Goal: Task Accomplishment & Management: Manage account settings

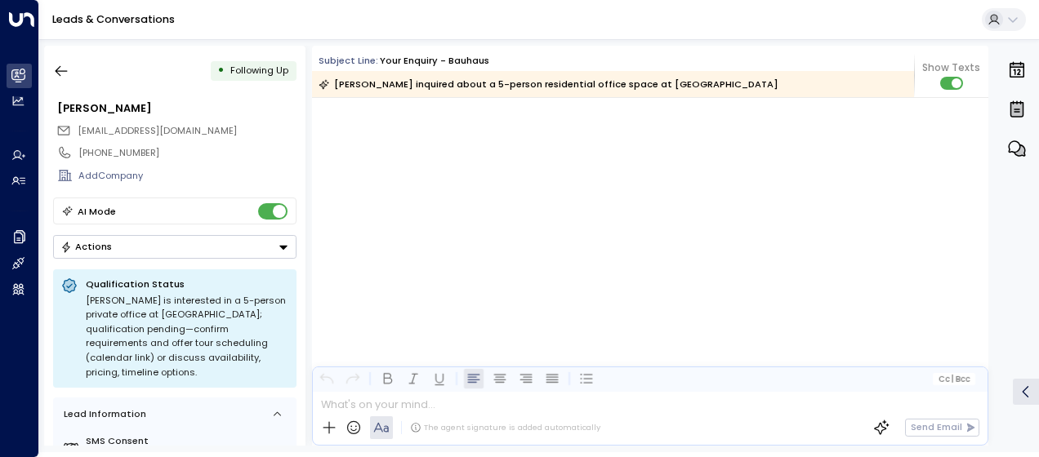
scroll to position [1151, 0]
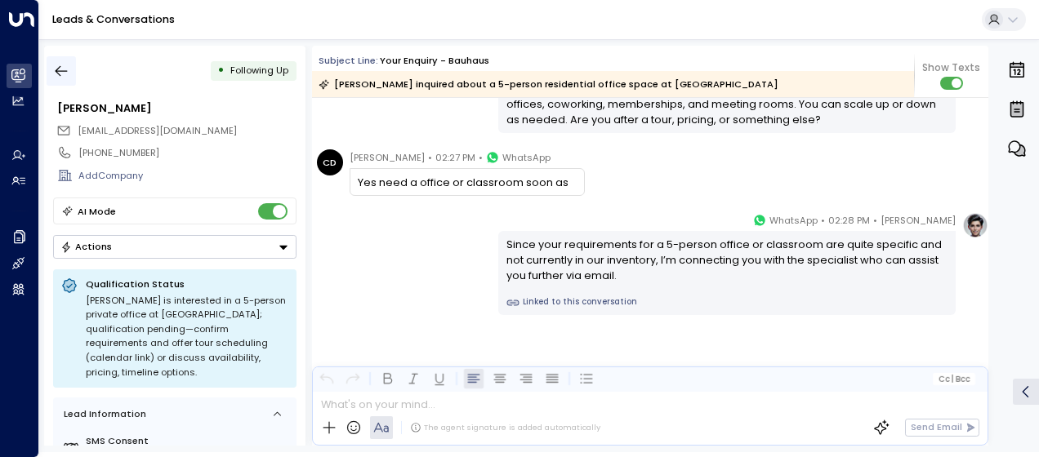
click at [61, 70] on icon "button" at bounding box center [62, 71] width 12 height 11
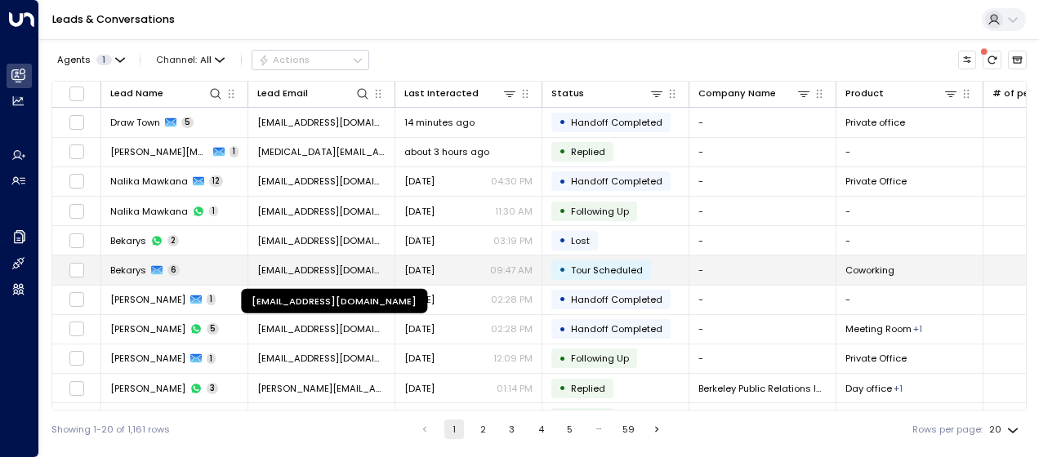
click at [297, 266] on span "[EMAIL_ADDRESS][DOMAIN_NAME]" at bounding box center [321, 270] width 128 height 13
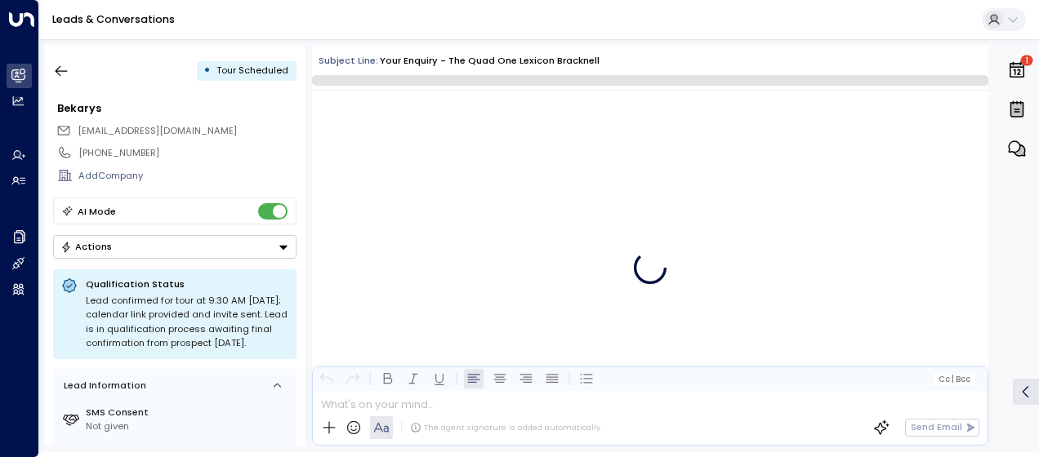
scroll to position [2219, 0]
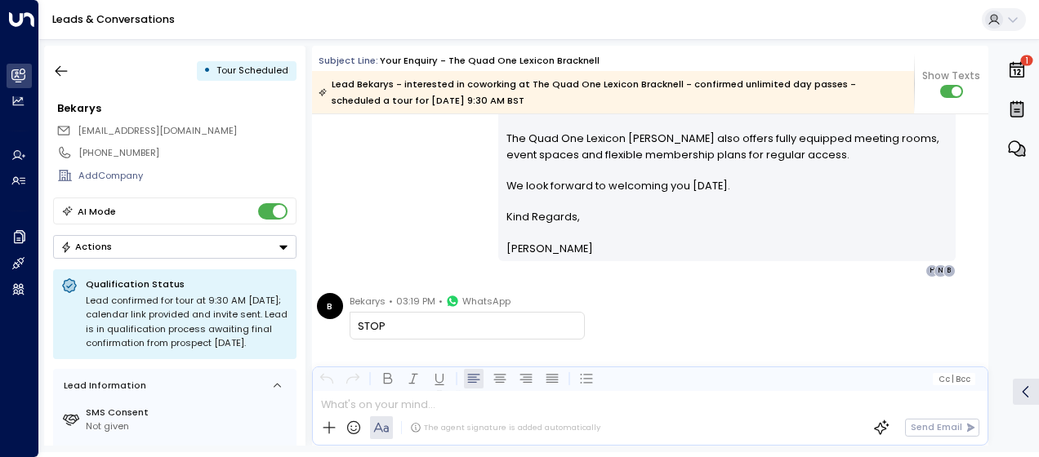
click at [381, 191] on div "[PERSON_NAME] • 09:47 AM • Email Hi [PERSON_NAME], Your tour at The Quad One Le…" at bounding box center [650, 122] width 676 height 312
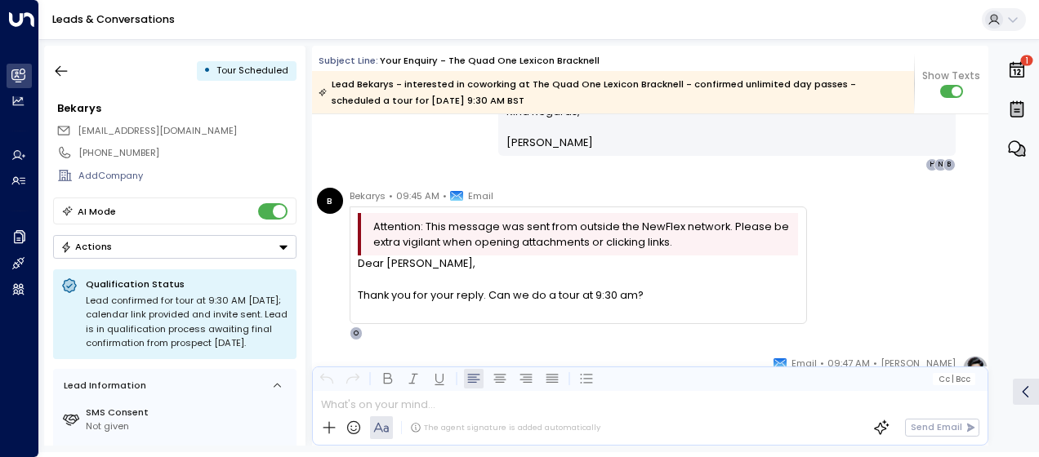
scroll to position [1934, 0]
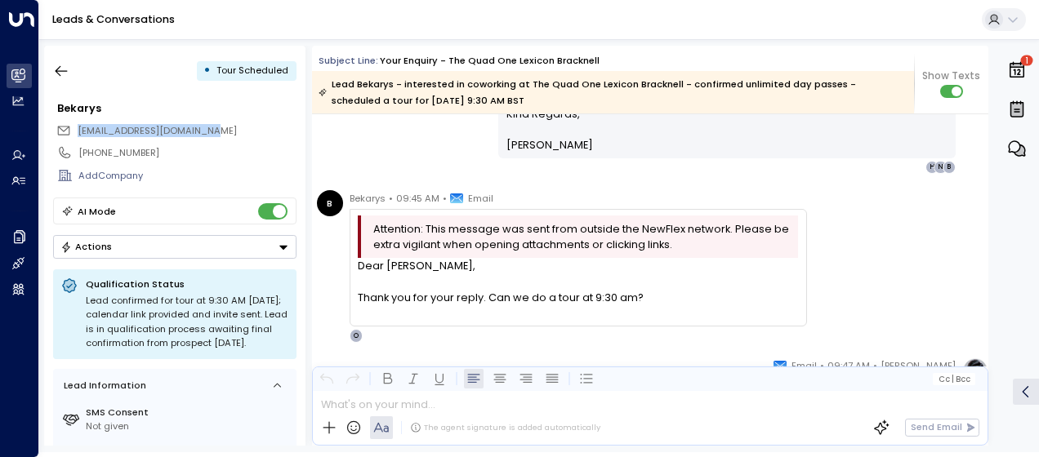
drag, startPoint x: 220, startPoint y: 129, endPoint x: 78, endPoint y: 123, distance: 143.0
click at [78, 123] on div "[EMAIL_ADDRESS][DOMAIN_NAME]" at bounding box center [176, 130] width 240 height 21
drag, startPoint x: 78, startPoint y: 123, endPoint x: 92, endPoint y: 127, distance: 15.3
copy span "[EMAIL_ADDRESS][DOMAIN_NAME]"
click at [799, 216] on div "Attention: This message was sent from outside the NewFlex network. Please be ex…" at bounding box center [577, 268] width 457 height 118
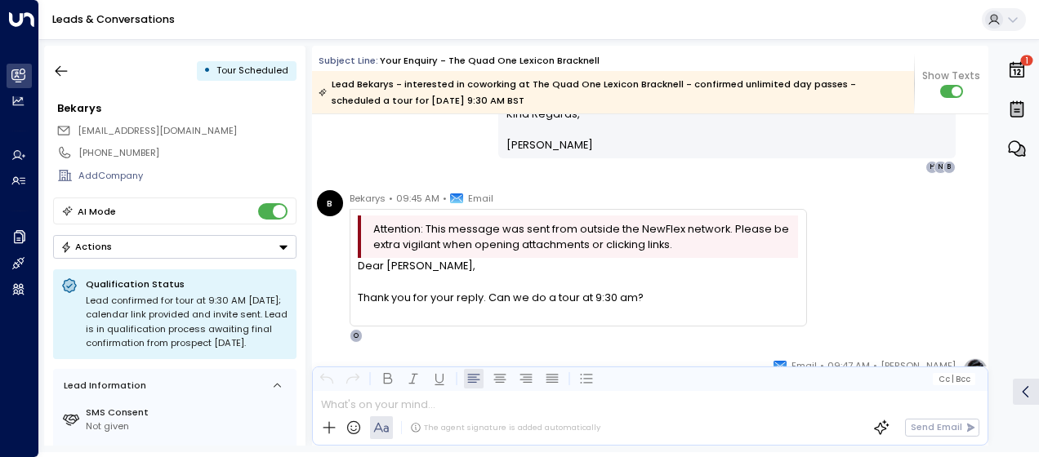
click at [810, 222] on div "B Bekarys • 09:45 AM • Email Attention: This message was sent from outside the …" at bounding box center [652, 266] width 671 height 153
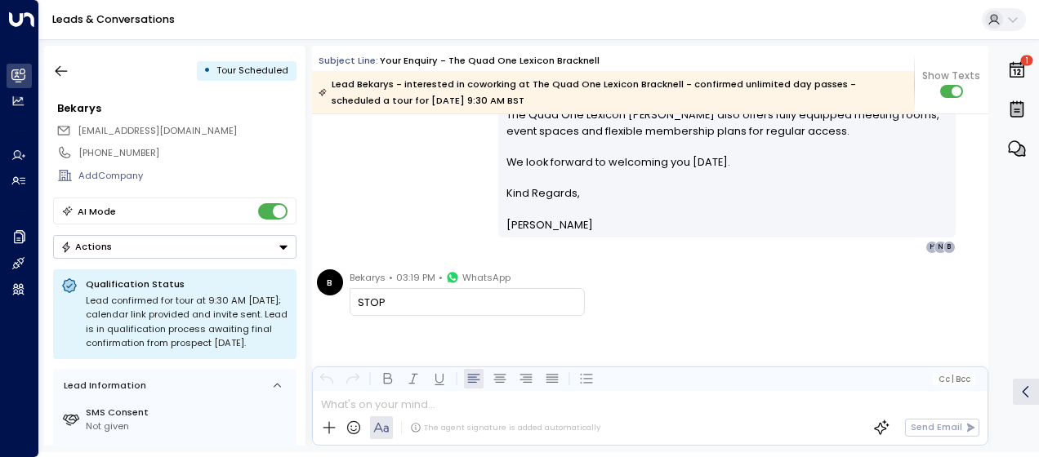
scroll to position [2129, 0]
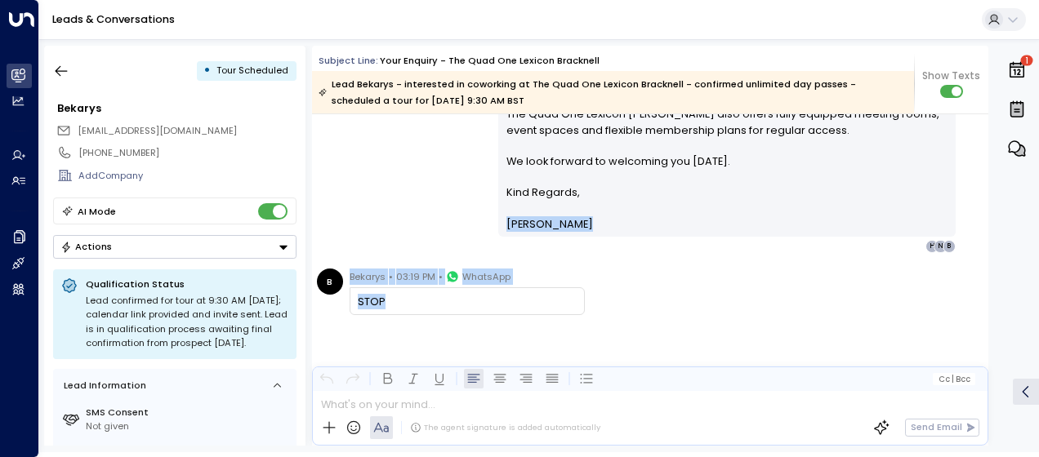
drag, startPoint x: 349, startPoint y: 261, endPoint x: 411, endPoint y: 304, distance: 75.2
drag, startPoint x: 411, startPoint y: 304, endPoint x: 370, endPoint y: 289, distance: 43.4
copy div "[PERSON_NAME] _________________________________________________________________…"
click at [283, 242] on icon "Button group with a nested menu" at bounding box center [283, 247] width 11 height 11
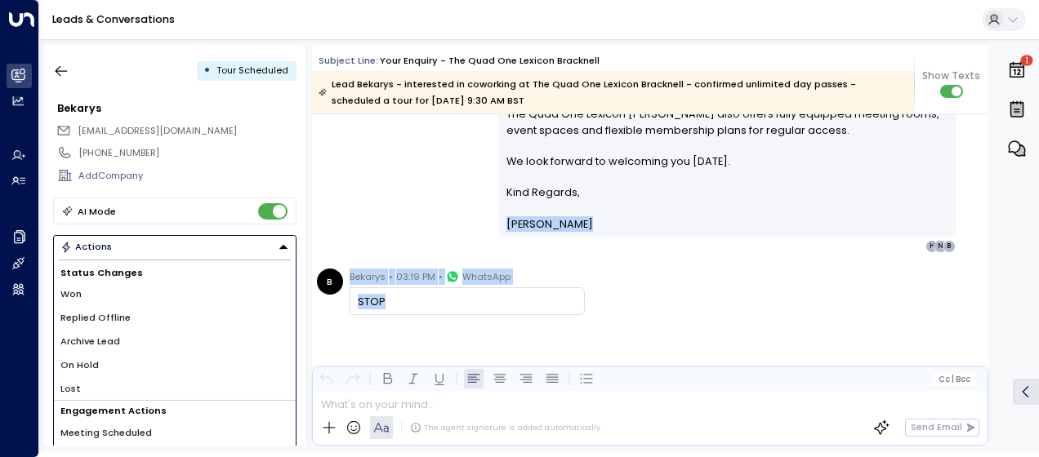
click at [73, 385] on span "Lost" at bounding box center [70, 389] width 20 height 14
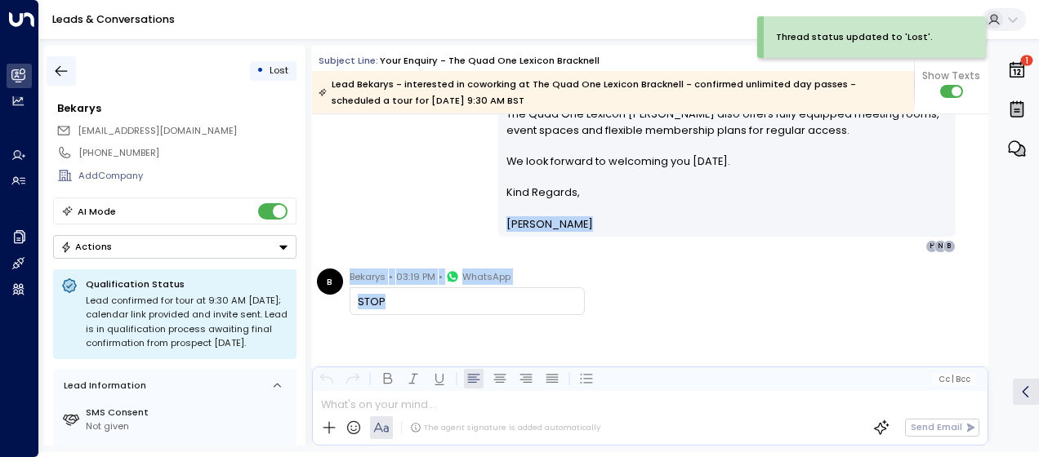
click at [67, 66] on icon "button" at bounding box center [61, 71] width 16 height 16
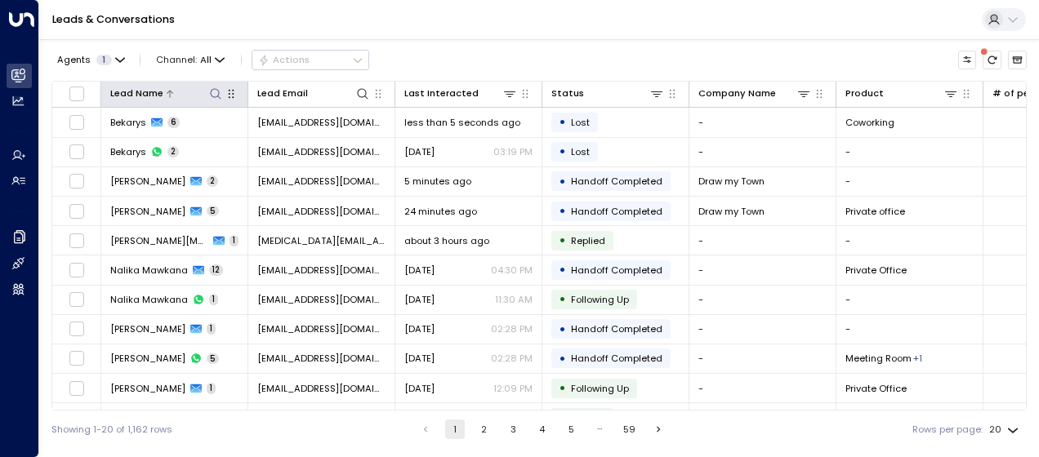
click at [217, 93] on icon at bounding box center [215, 93] width 13 height 13
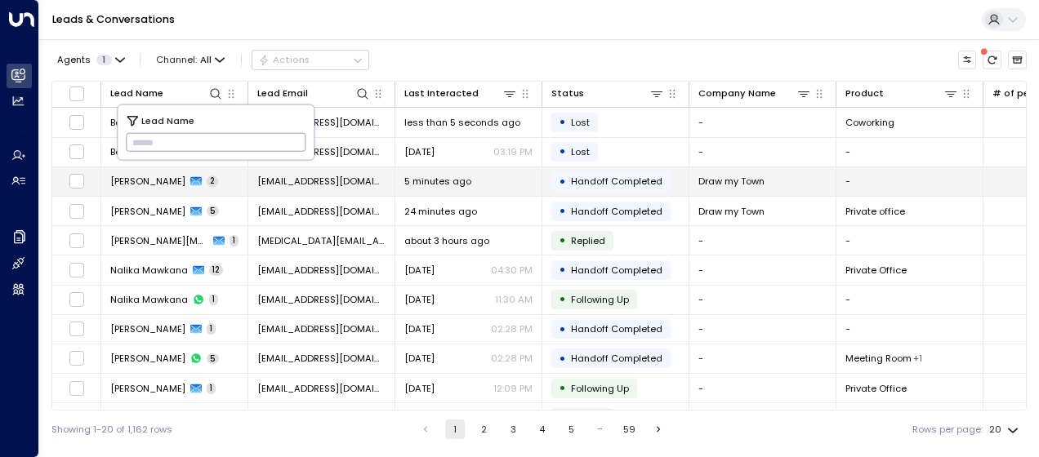
click at [190, 178] on icon at bounding box center [195, 181] width 11 height 9
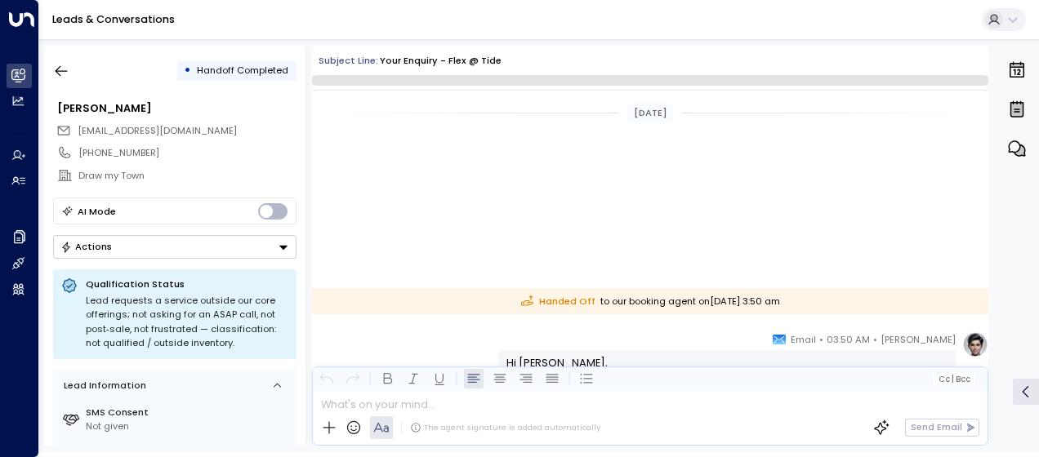
scroll to position [280, 0]
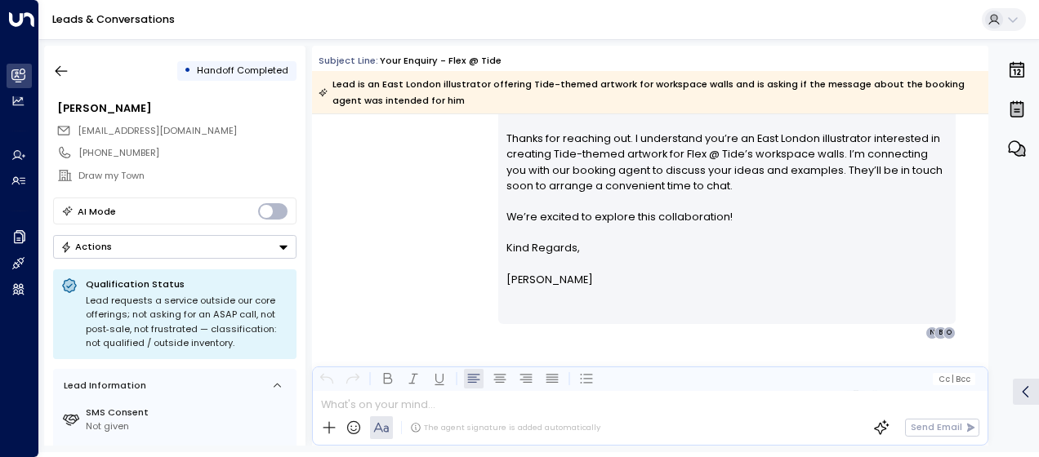
click at [279, 245] on icon "Button group with a nested menu" at bounding box center [283, 247] width 11 height 11
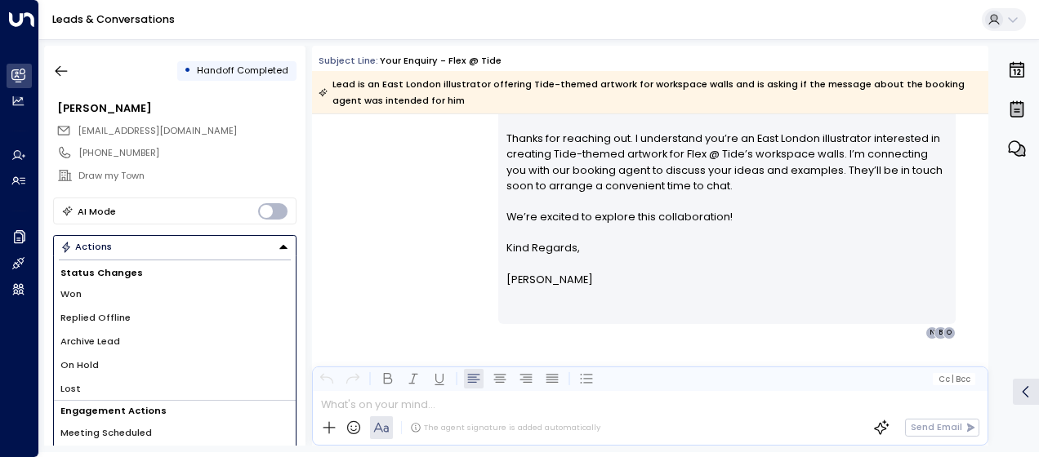
click at [79, 385] on li "Lost" at bounding box center [175, 389] width 242 height 24
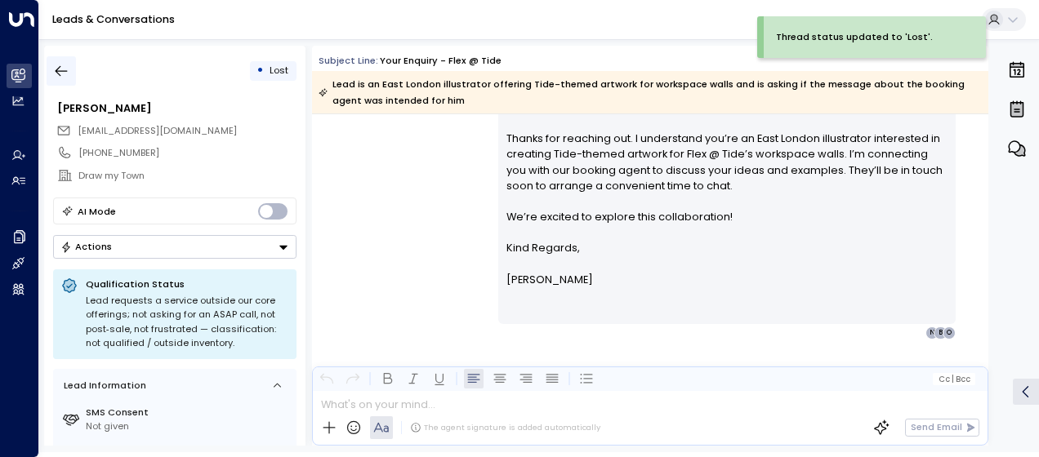
click at [60, 68] on icon "button" at bounding box center [61, 71] width 16 height 16
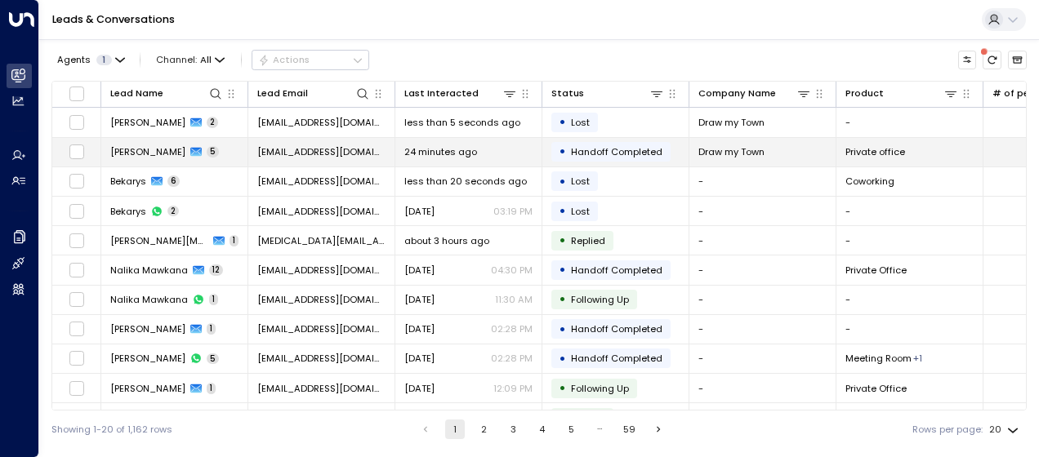
click at [142, 153] on span "[PERSON_NAME]" at bounding box center [147, 151] width 75 height 13
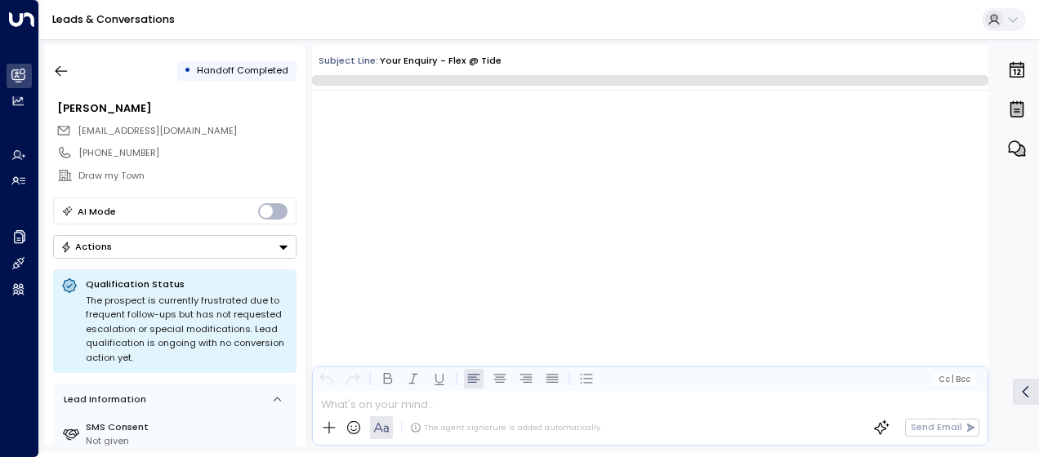
scroll to position [3655, 0]
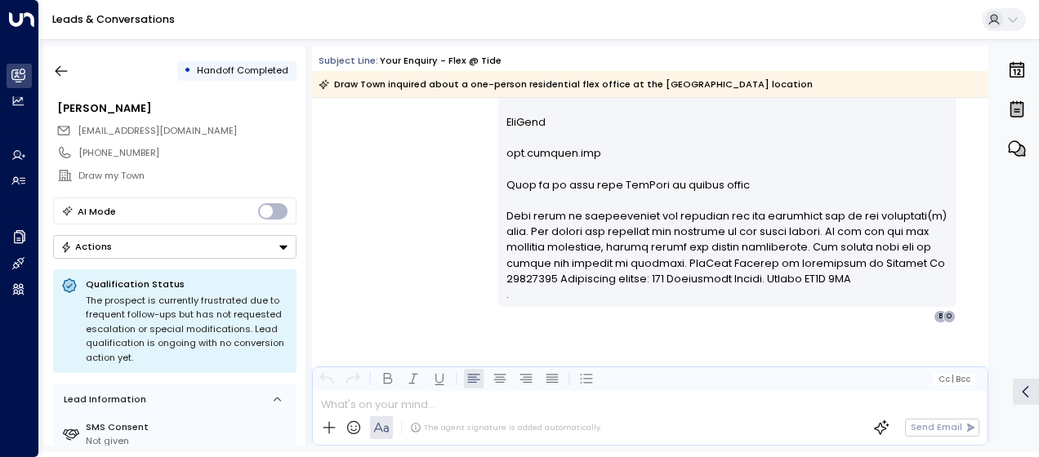
click at [280, 242] on icon "Button group with a nested menu" at bounding box center [283, 247] width 11 height 11
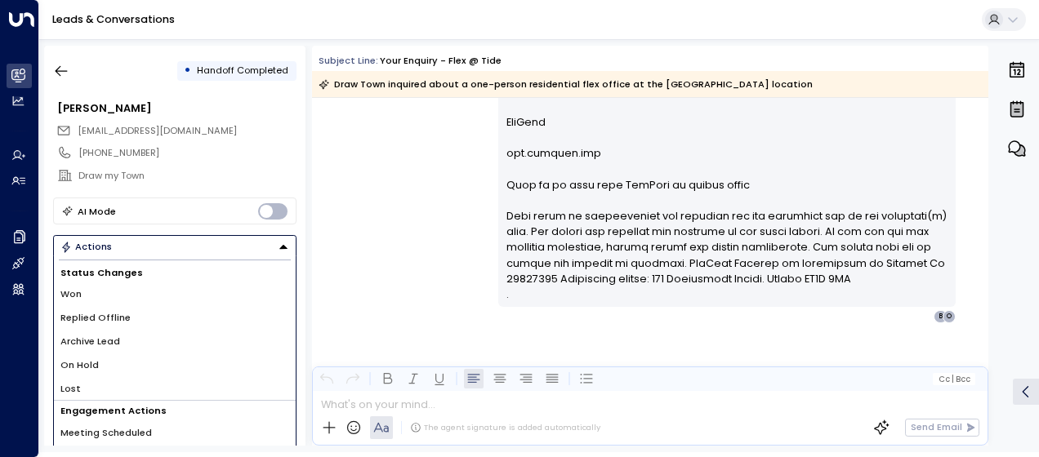
click at [79, 388] on li "Lost" at bounding box center [175, 389] width 242 height 24
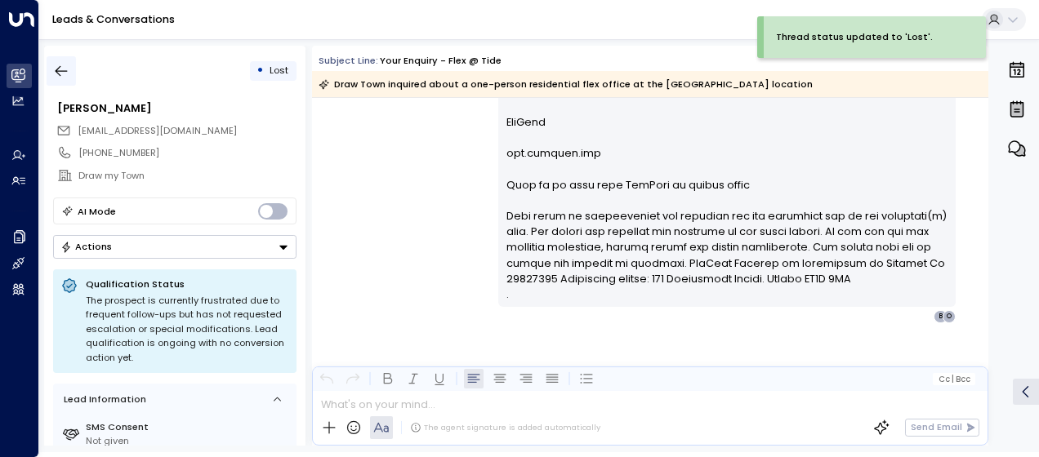
click at [69, 73] on icon "button" at bounding box center [61, 71] width 16 height 16
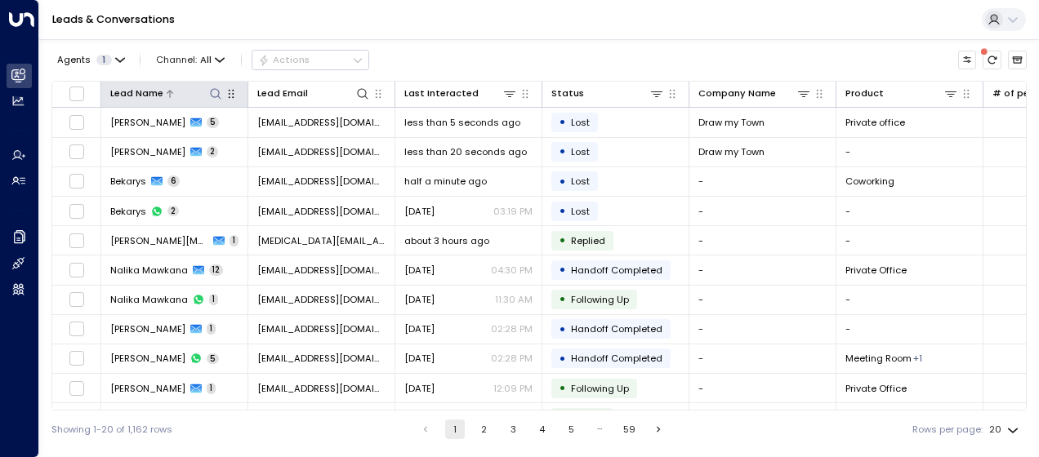
click at [216, 90] on icon at bounding box center [215, 93] width 13 height 13
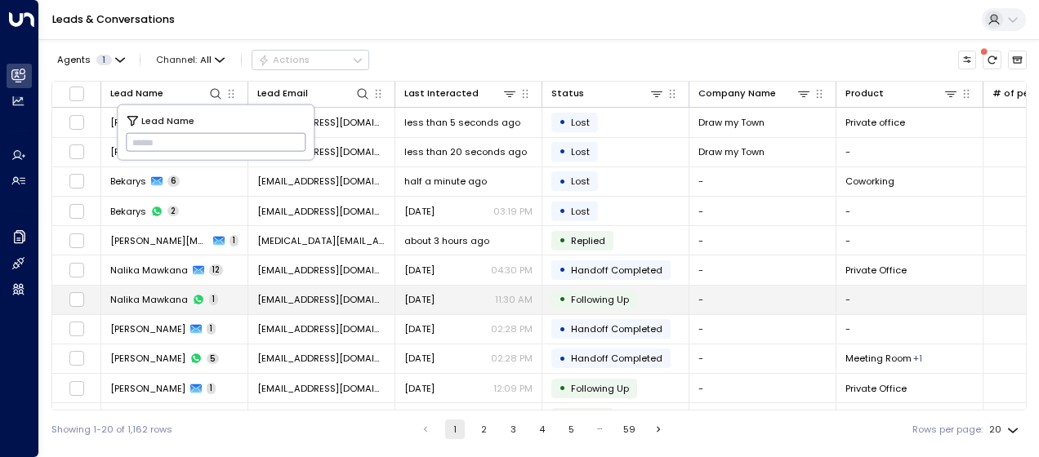
type input "**********"
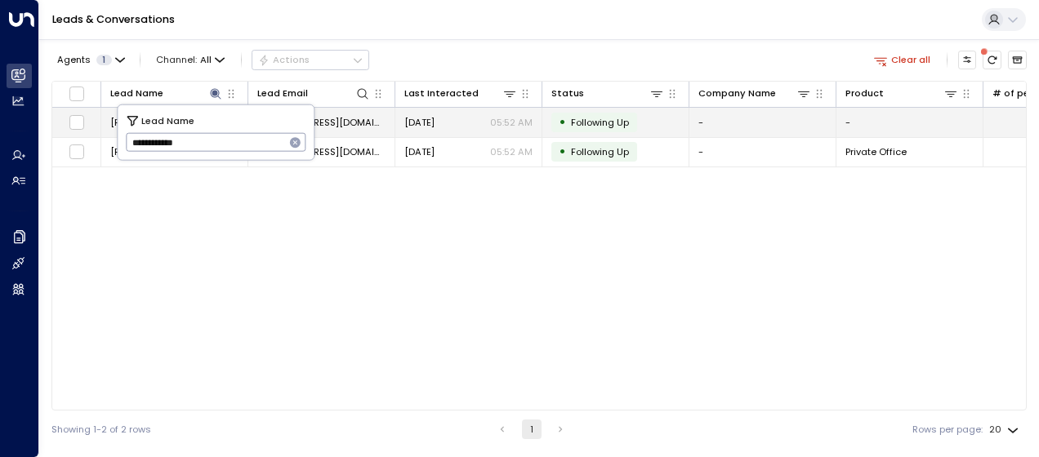
click at [367, 118] on span "[EMAIL_ADDRESS][DOMAIN_NAME]" at bounding box center [321, 122] width 128 height 13
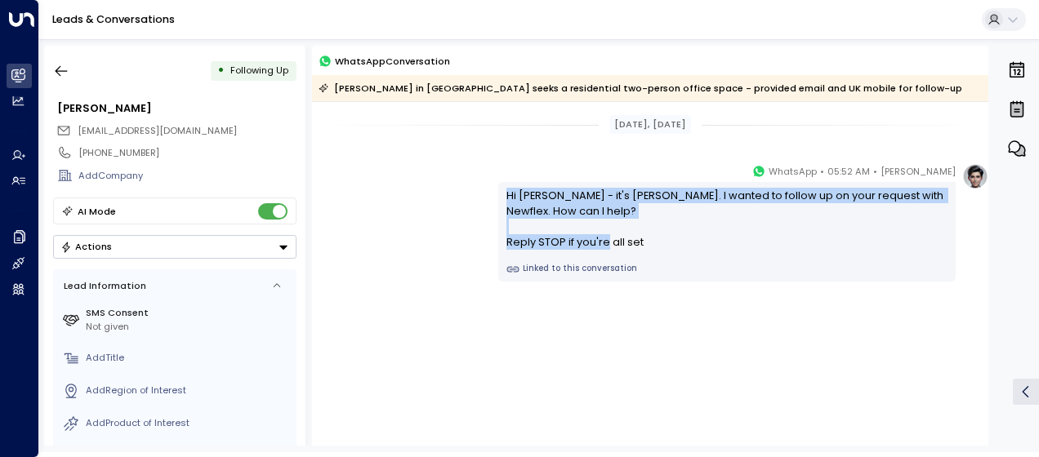
drag, startPoint x: 506, startPoint y: 191, endPoint x: 648, endPoint y: 245, distance: 152.0
click at [648, 245] on div "Hi [PERSON_NAME] - it's [PERSON_NAME]. I wanted to follow up on your request wi…" at bounding box center [727, 219] width 442 height 63
drag, startPoint x: 648, startPoint y: 245, endPoint x: 585, endPoint y: 234, distance: 63.9
copy div "Hi [PERSON_NAME] - it's [PERSON_NAME]. I wanted to follow up on your request wi…"
click at [62, 67] on icon "button" at bounding box center [61, 71] width 16 height 16
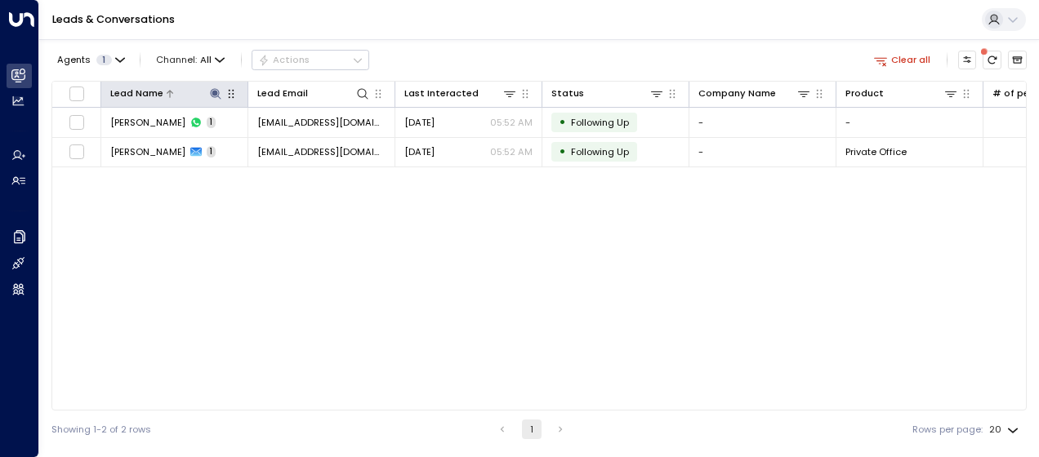
click at [211, 93] on icon at bounding box center [215, 93] width 11 height 11
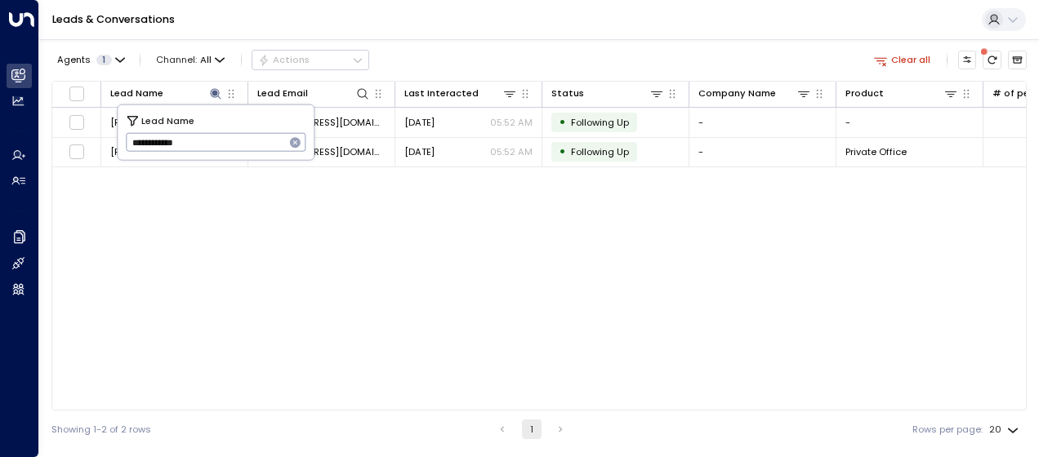
drag, startPoint x: 129, startPoint y: 140, endPoint x: 221, endPoint y: 141, distance: 92.3
click at [221, 141] on input "**********" at bounding box center [205, 142] width 159 height 27
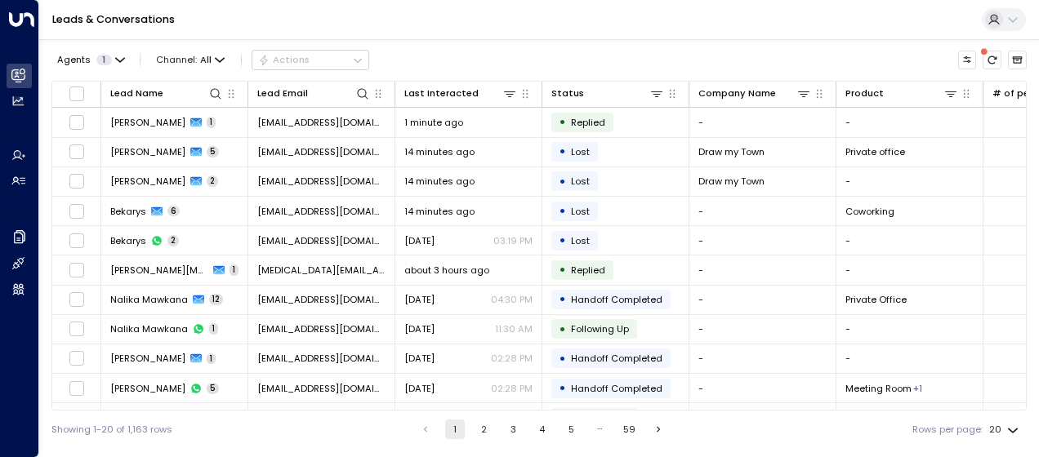
click at [376, 433] on div "Showing 1-20 of 1,163 rows 1 2 3 4 5 … 59 Rows per page: 20 **" at bounding box center [538, 430] width 975 height 38
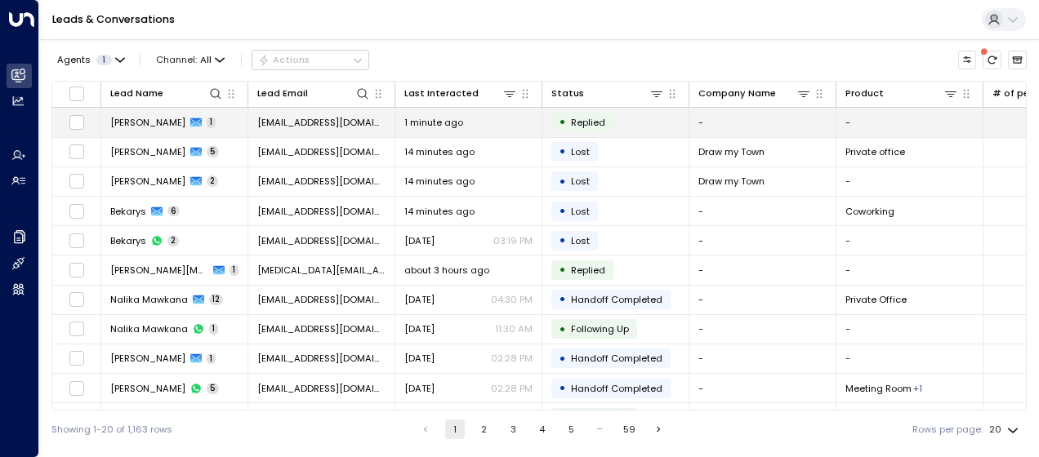
click at [333, 120] on span "[EMAIL_ADDRESS][DOMAIN_NAME]" at bounding box center [321, 122] width 128 height 13
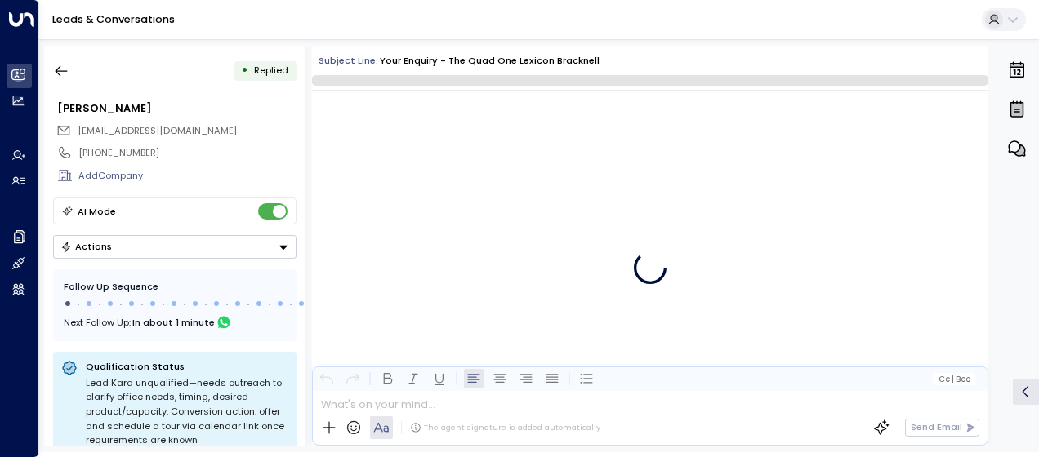
scroll to position [617, 0]
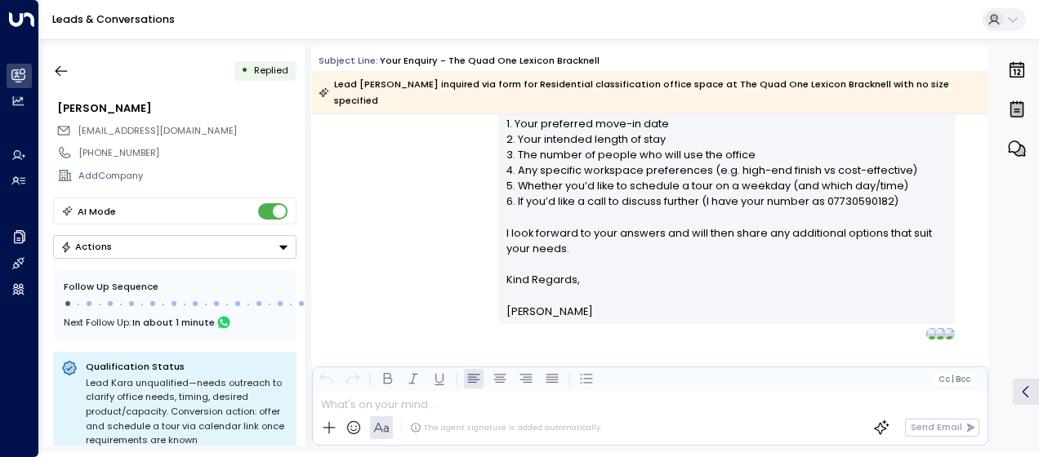
click at [425, 240] on div "[PERSON_NAME] • 04:08 AM • Email Hi [PERSON_NAME], Thank you for your interest …" at bounding box center [650, 59] width 676 height 563
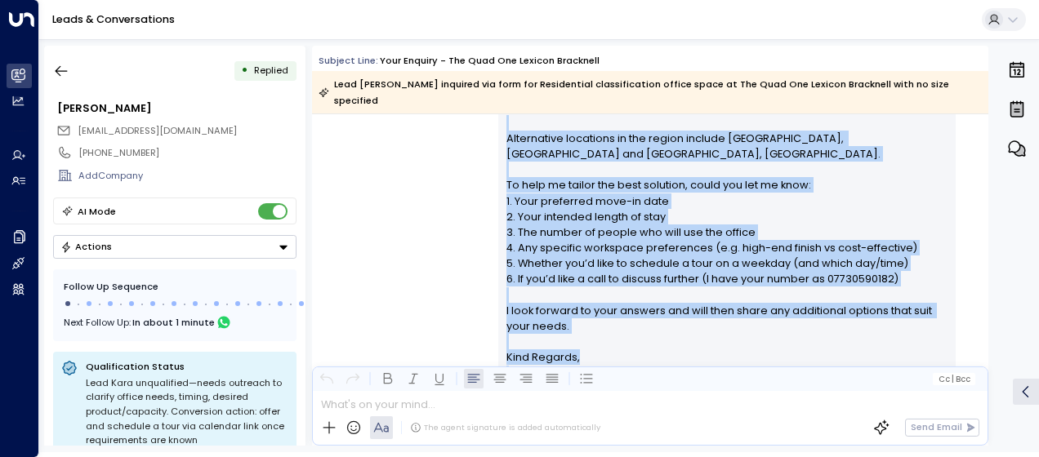
scroll to position [625, 0]
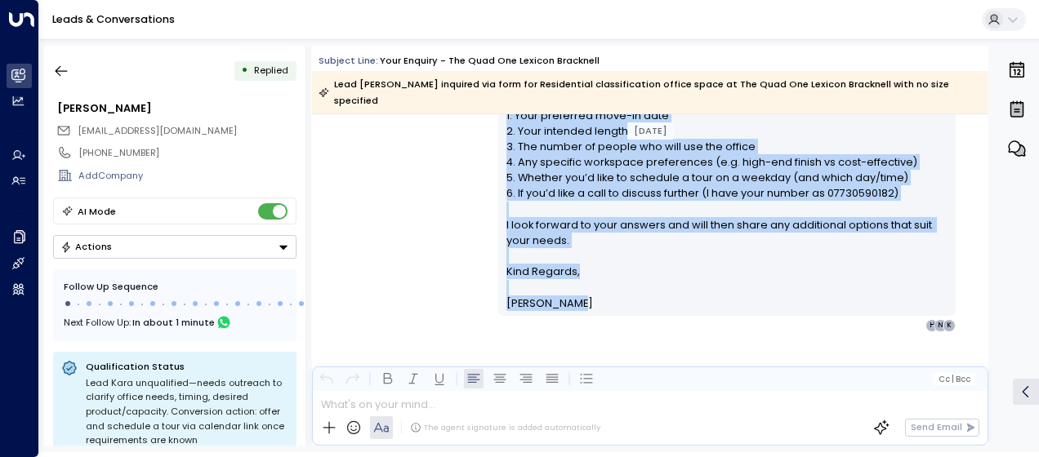
drag, startPoint x: 501, startPoint y: 181, endPoint x: 581, endPoint y: 279, distance: 127.0
click at [581, 279] on div "Hi [PERSON_NAME], Thank you for your interest in private offices at The Quad On…" at bounding box center [726, 52] width 457 height 527
drag, startPoint x: 581, startPoint y: 279, endPoint x: 525, endPoint y: 170, distance: 123.1
copy div "Lo Ipsu, Dolor sit ame cons adipisci el seddoei tempori ut Lab Etdo Mag Aliquae…"
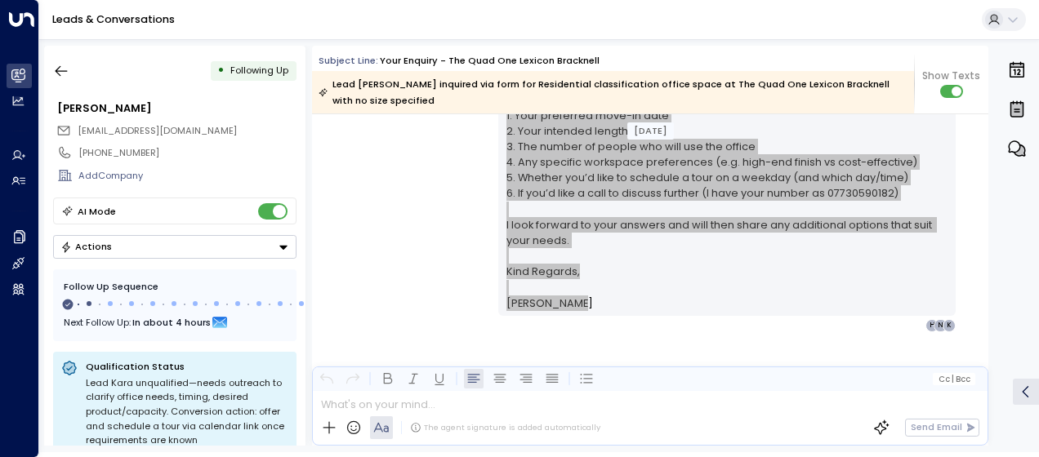
scroll to position [777, 0]
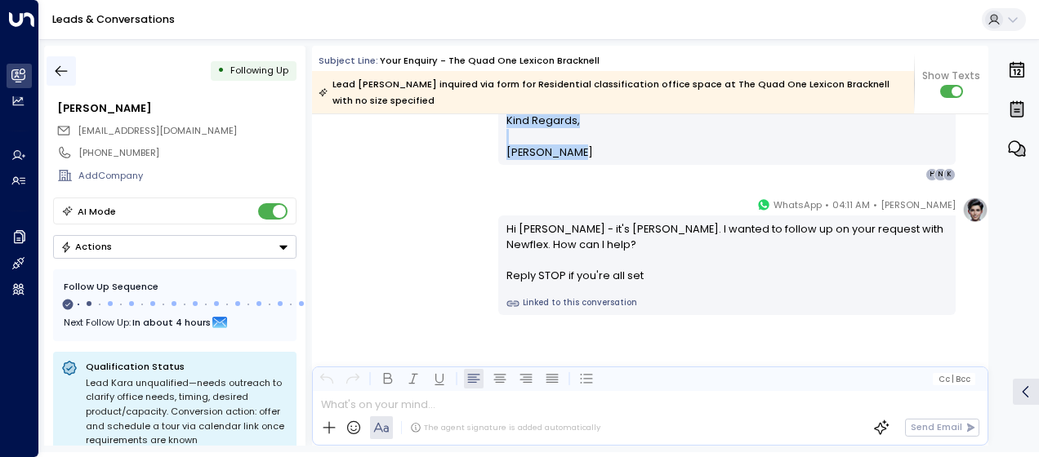
click at [63, 64] on icon "button" at bounding box center [61, 71] width 16 height 16
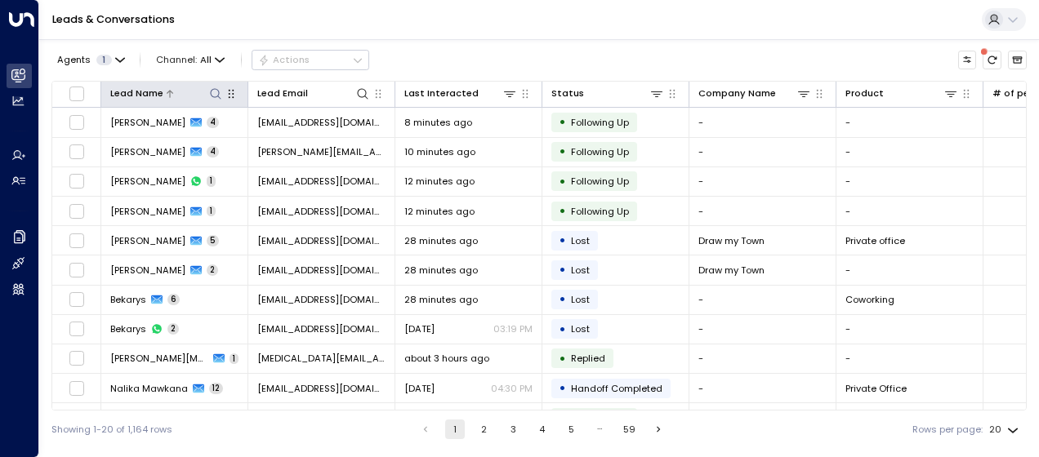
click at [212, 91] on icon at bounding box center [215, 93] width 13 height 13
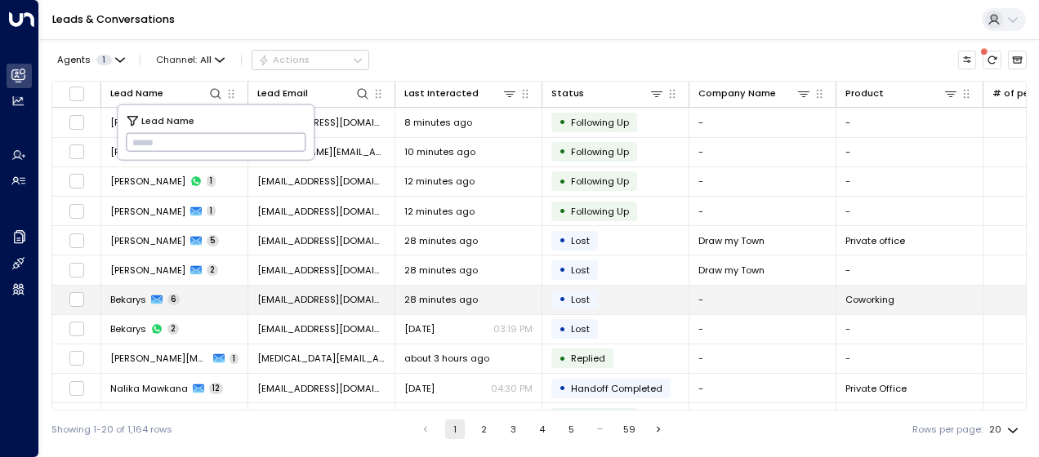
type input "**********"
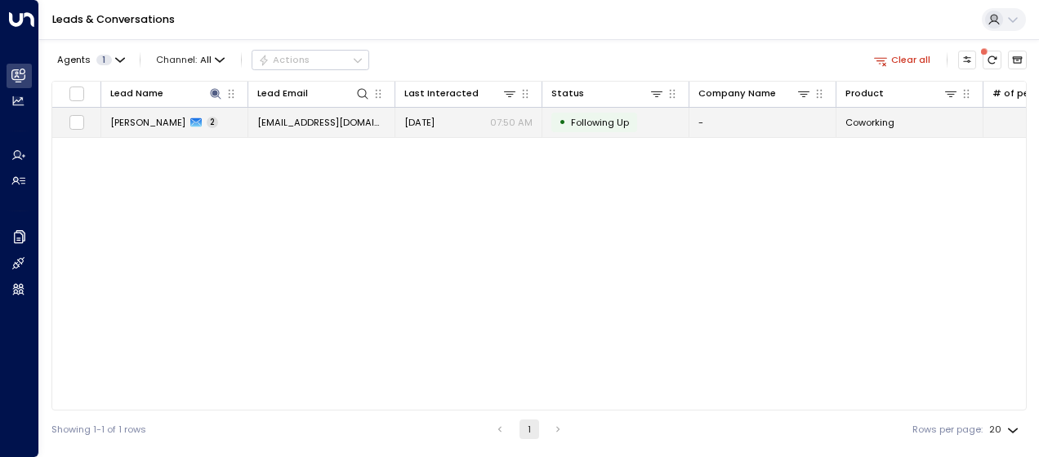
click at [351, 125] on span "[EMAIL_ADDRESS][DOMAIN_NAME]" at bounding box center [321, 122] width 128 height 13
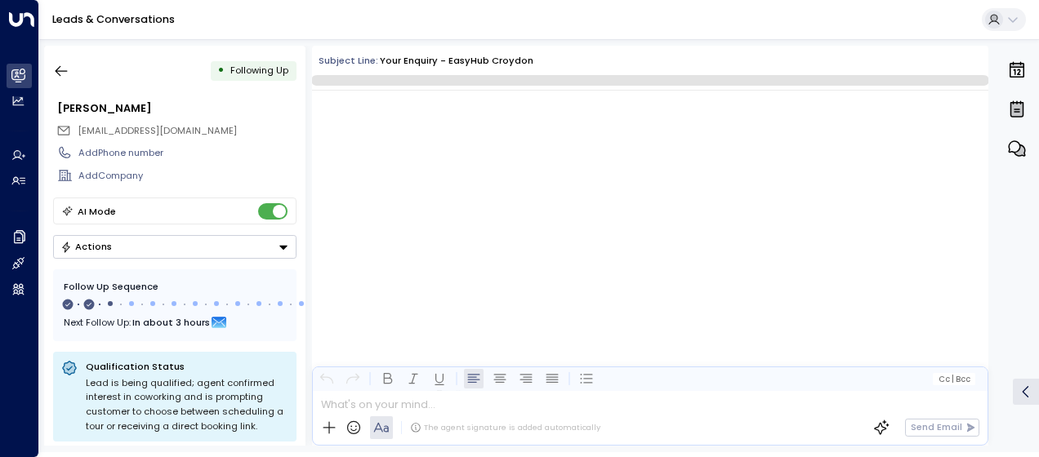
scroll to position [850, 0]
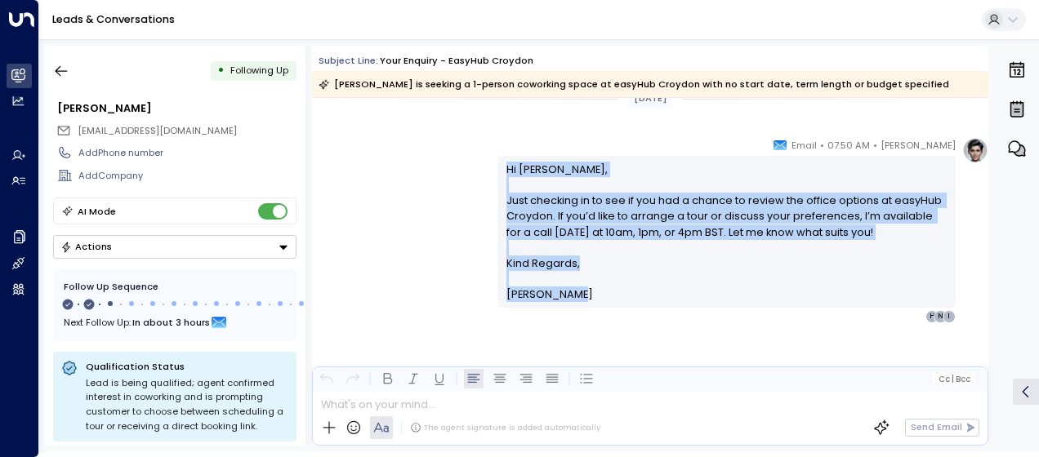
drag, startPoint x: 500, startPoint y: 162, endPoint x: 593, endPoint y: 290, distance: 158.4
click at [593, 290] on div "Hi [PERSON_NAME], Just checking in to see if you had a chance to review the off…" at bounding box center [726, 231] width 457 height 151
drag, startPoint x: 593, startPoint y: 290, endPoint x: 567, endPoint y: 257, distance: 41.8
copy div "Hi [PERSON_NAME], Just checking in to see if you had a chance to review the off…"
click at [62, 65] on icon "button" at bounding box center [61, 71] width 16 height 16
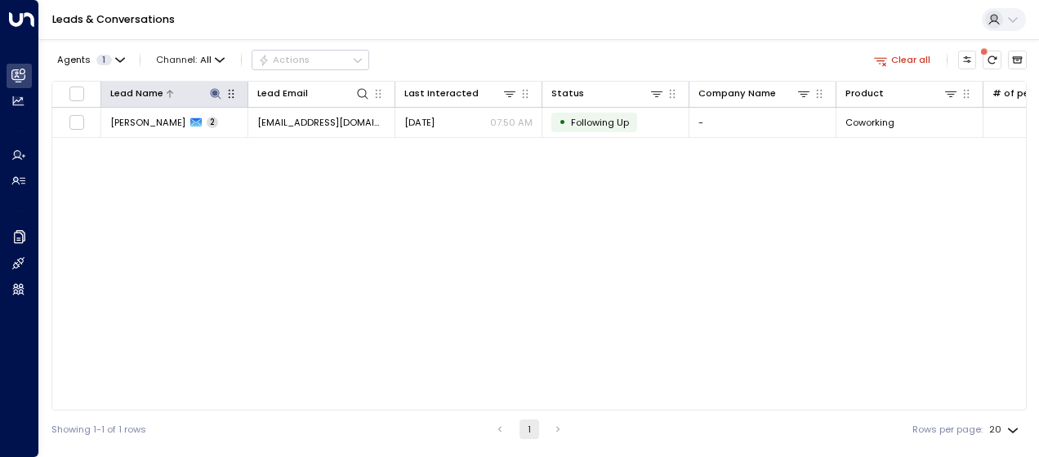
click at [214, 91] on icon at bounding box center [215, 93] width 11 height 11
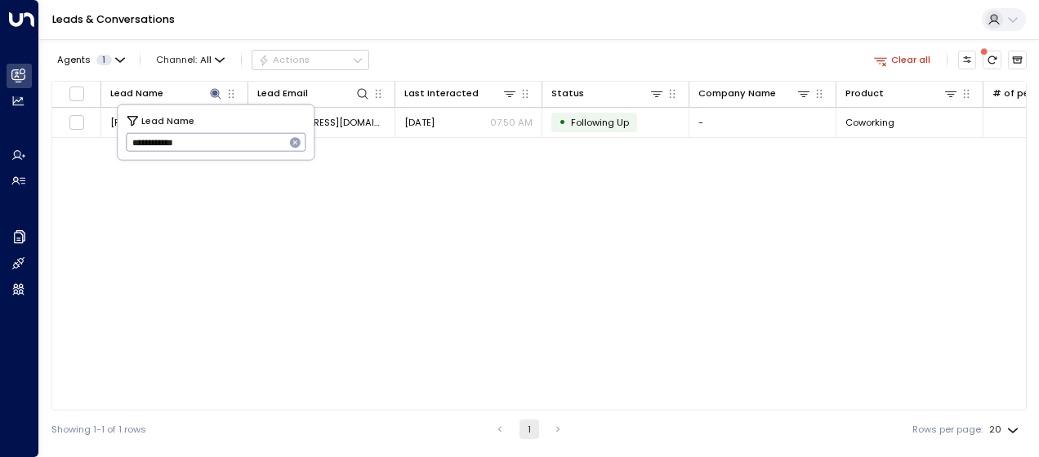
drag, startPoint x: 127, startPoint y: 145, endPoint x: 234, endPoint y: 145, distance: 106.2
click at [234, 145] on input "**********" at bounding box center [205, 142] width 159 height 27
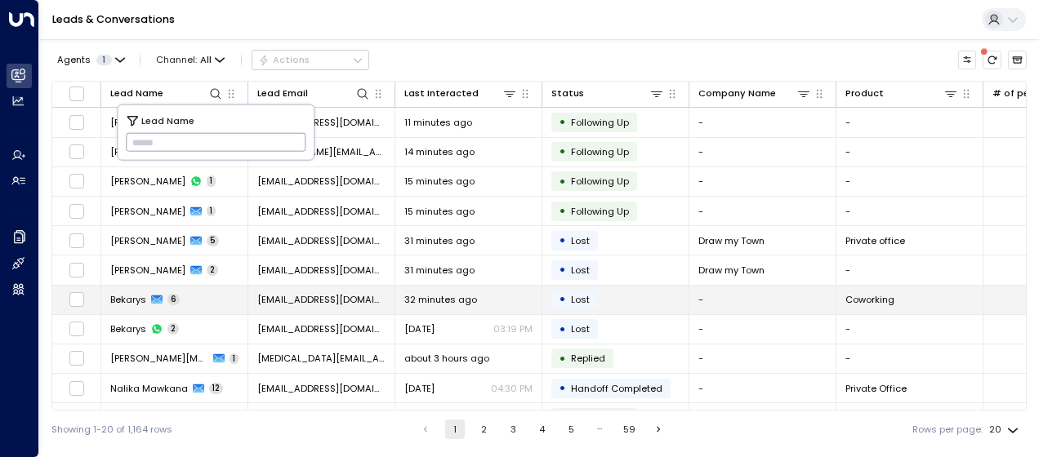
type input "**********"
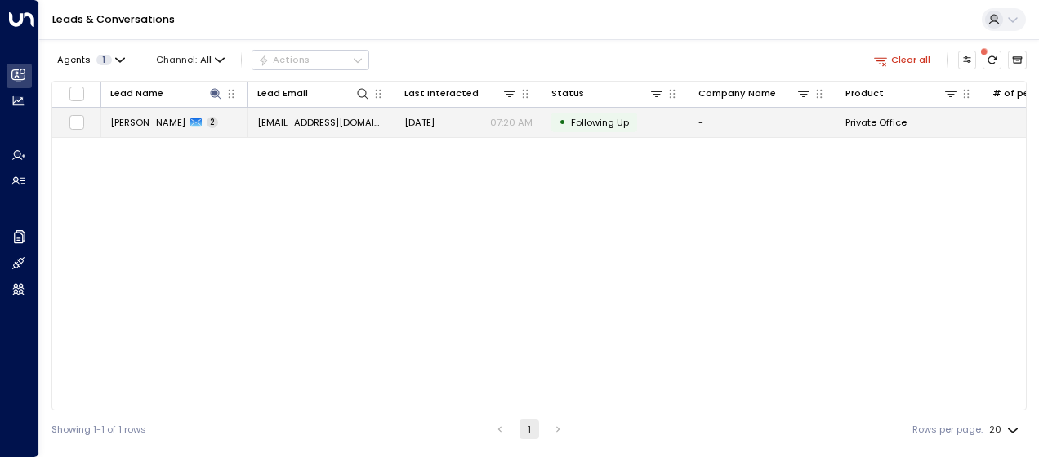
click at [332, 121] on span "[EMAIL_ADDRESS][DOMAIN_NAME]" at bounding box center [321, 122] width 128 height 13
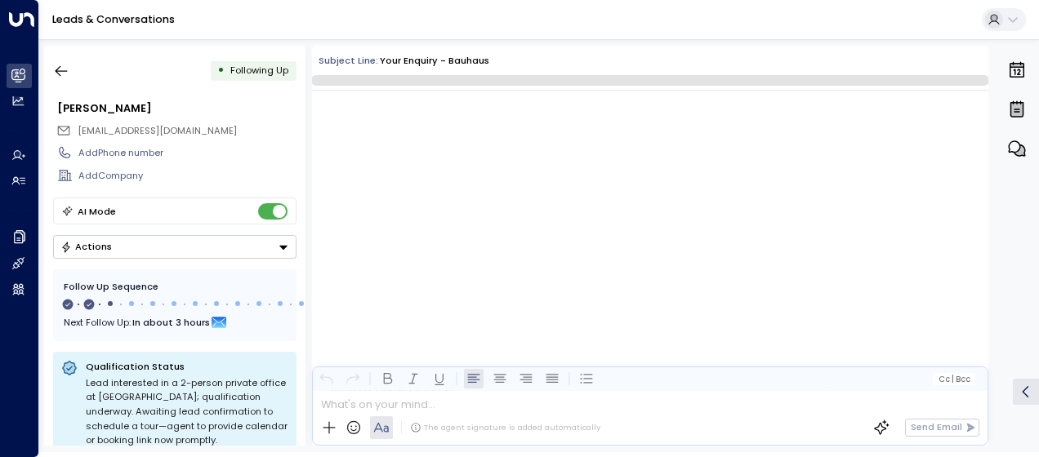
scroll to position [803, 0]
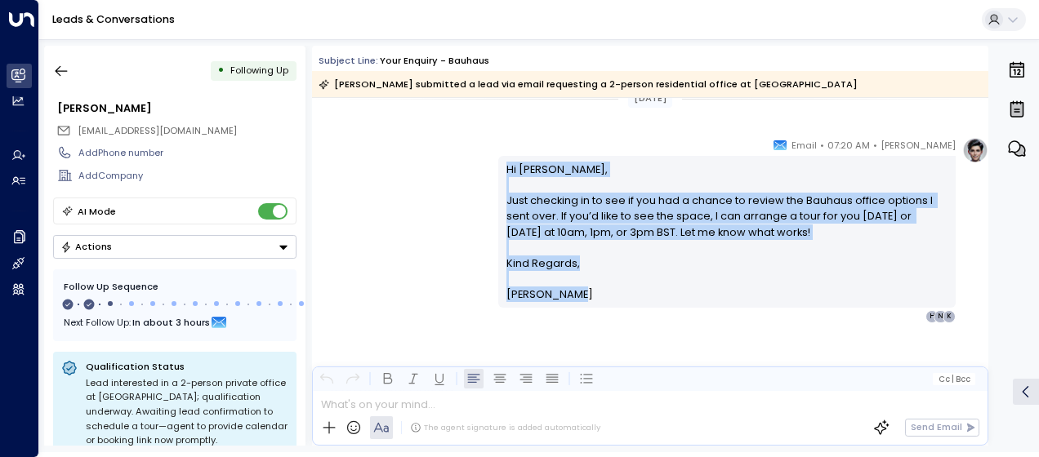
drag, startPoint x: 505, startPoint y: 168, endPoint x: 597, endPoint y: 299, distance: 159.9
click at [597, 299] on div "Hi [PERSON_NAME], Just checking in to see if you had a chance to review the Bau…" at bounding box center [727, 232] width 442 height 141
drag, startPoint x: 597, startPoint y: 299, endPoint x: 549, endPoint y: 260, distance: 61.6
copy div "Hi [PERSON_NAME], Just checking in to see if you had a chance to review the Bau…"
click at [62, 70] on icon "button" at bounding box center [62, 71] width 12 height 11
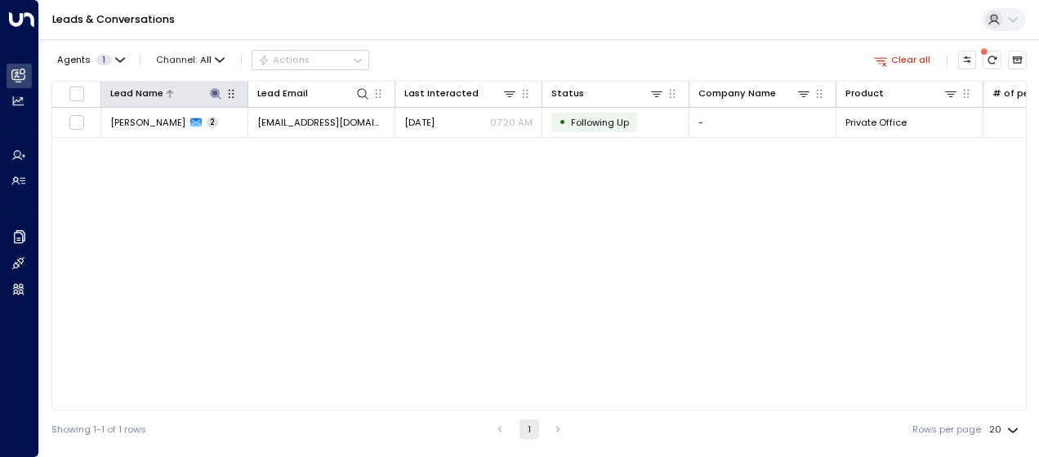
click at [218, 92] on icon at bounding box center [215, 93] width 11 height 11
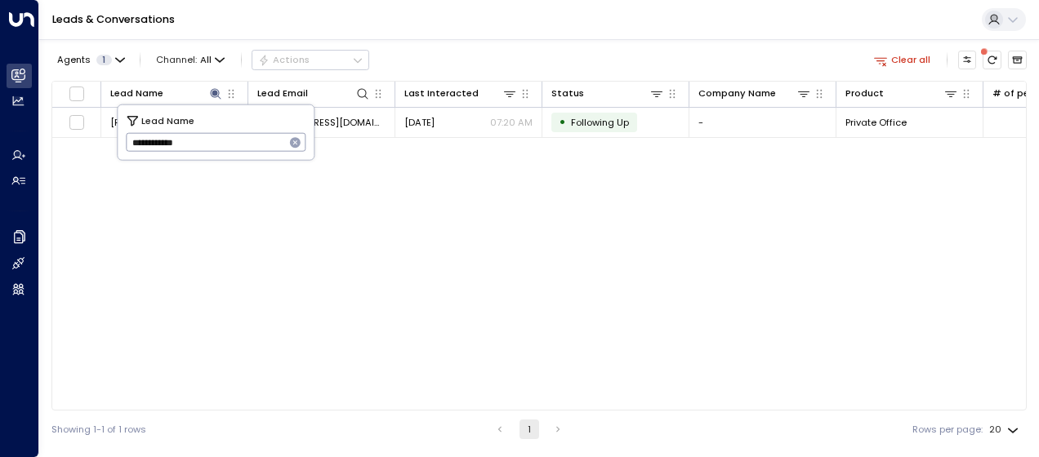
drag, startPoint x: 126, startPoint y: 139, endPoint x: 222, endPoint y: 140, distance: 96.4
click at [222, 140] on input "**********" at bounding box center [205, 142] width 159 height 27
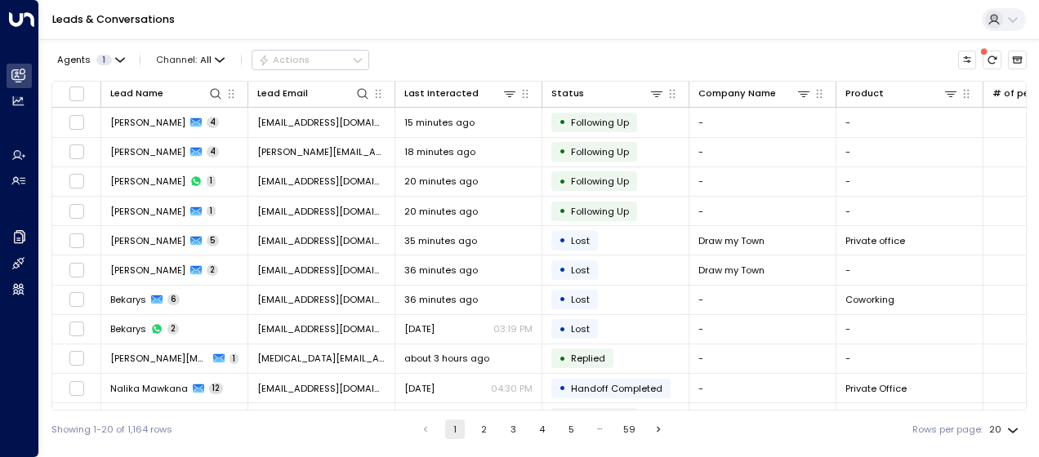
click at [338, 431] on div "Showing 1-20 of 1,164 rows 1 2 3 4 5 … 59 Rows per page: 20 **" at bounding box center [538, 430] width 975 height 38
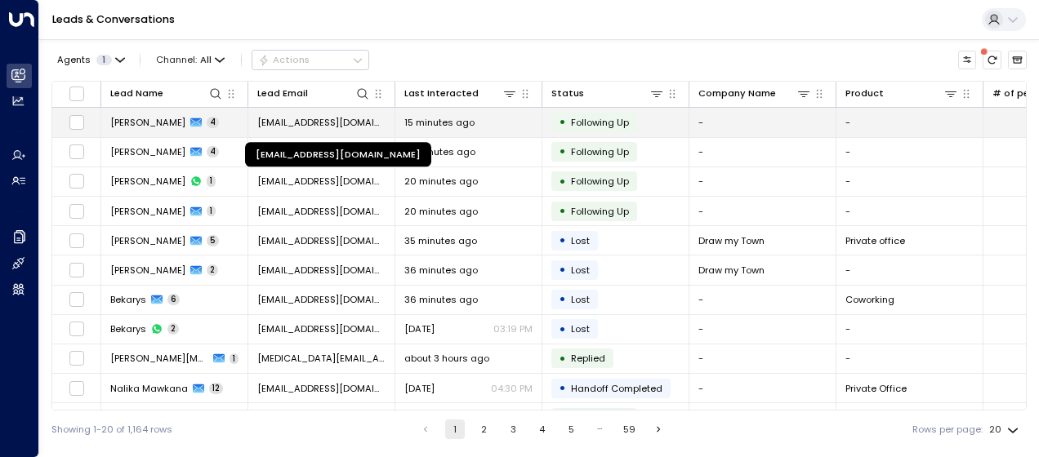
click at [320, 121] on span "[EMAIL_ADDRESS][DOMAIN_NAME]" at bounding box center [321, 122] width 128 height 13
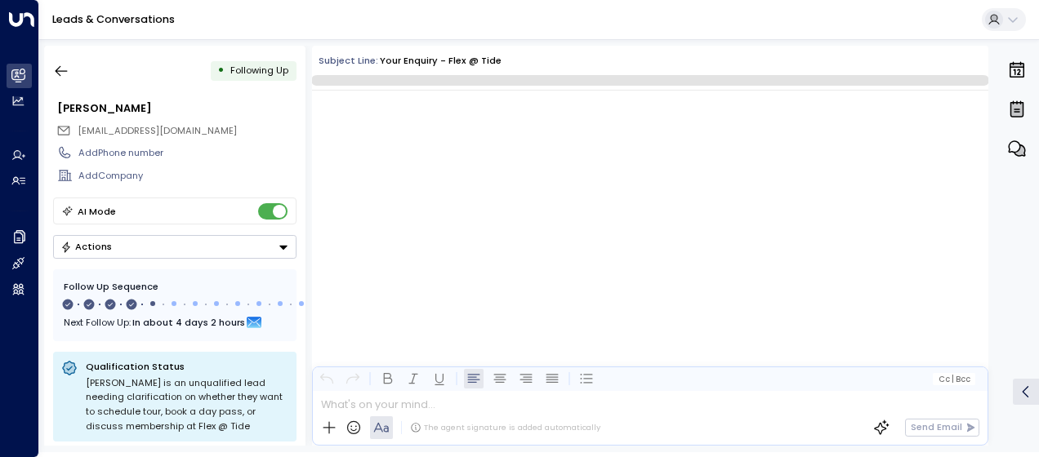
scroll to position [1695, 0]
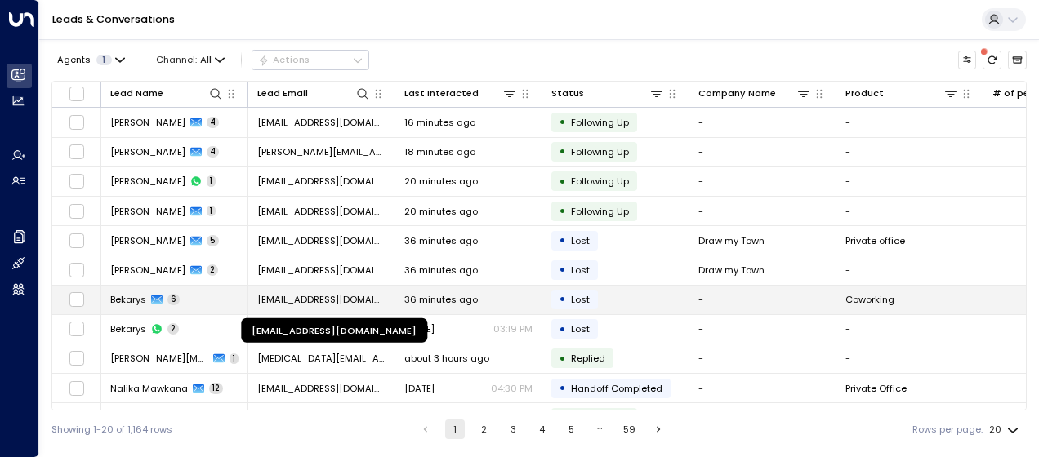
click at [318, 295] on span "[EMAIL_ADDRESS][DOMAIN_NAME]" at bounding box center [321, 299] width 128 height 13
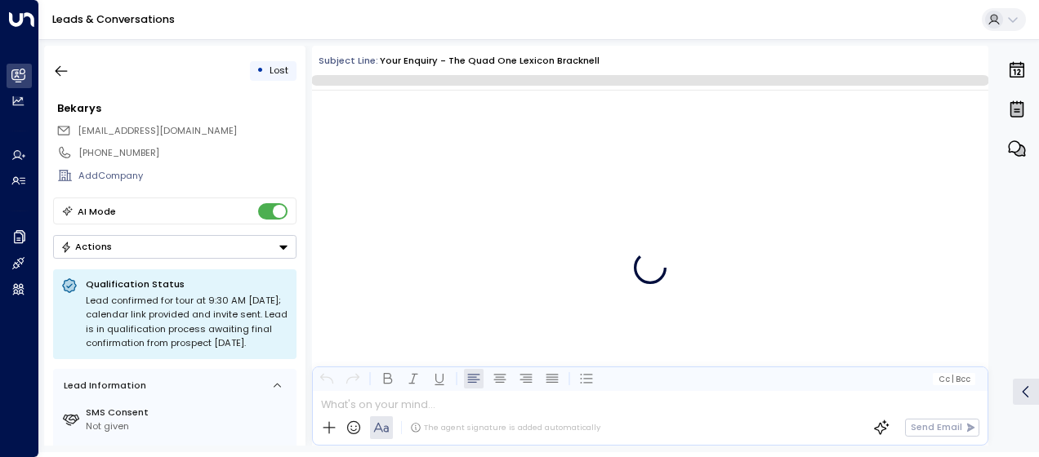
scroll to position [2839, 0]
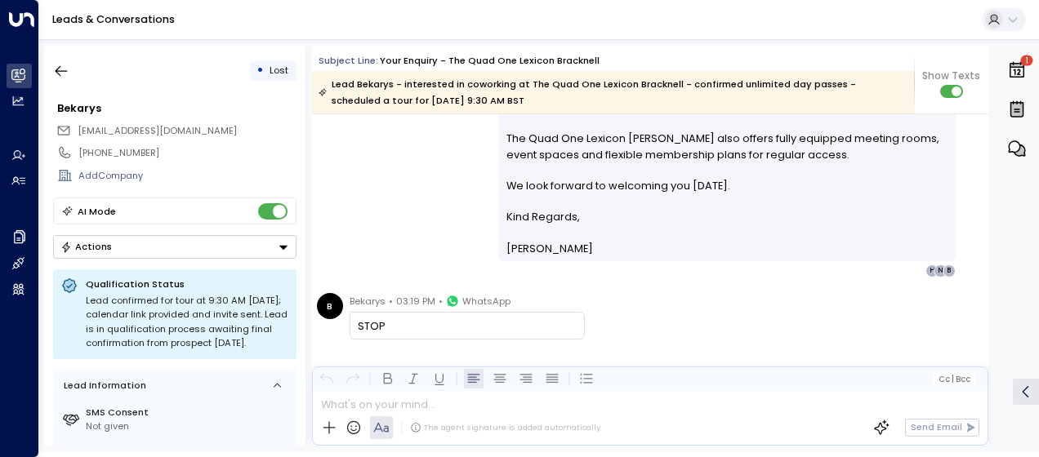
click at [392, 220] on div "[PERSON_NAME] • 09:47 AM • Email Hi [PERSON_NAME], Your tour at The Quad One Le…" at bounding box center [650, 122] width 676 height 312
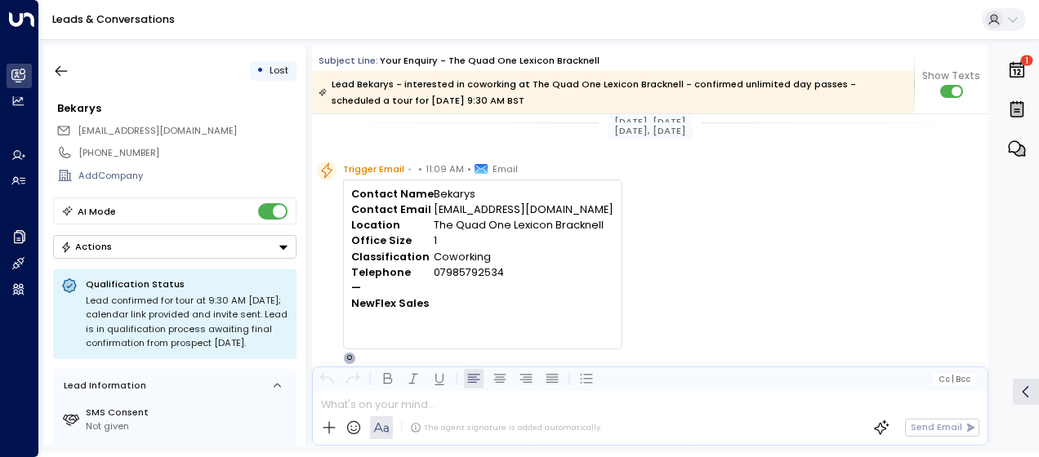
scroll to position [0, 0]
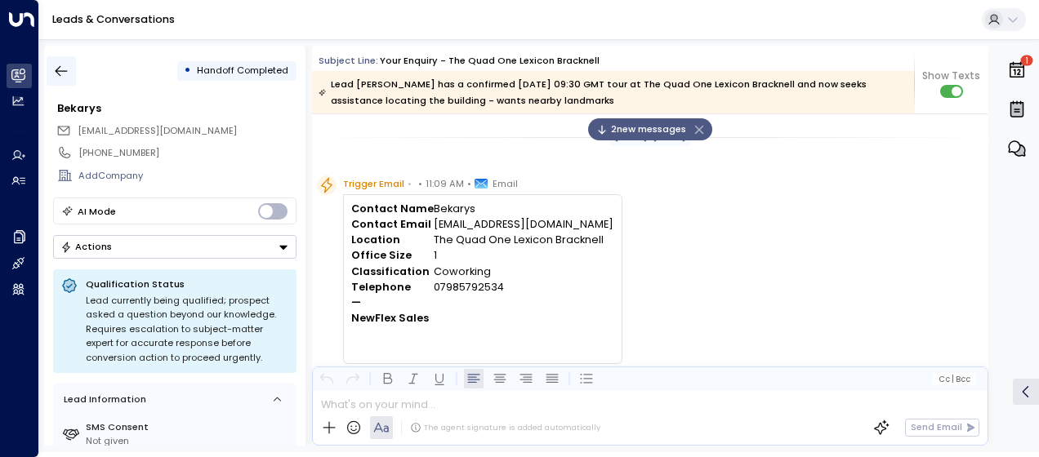
click at [60, 73] on icon "button" at bounding box center [61, 71] width 16 height 16
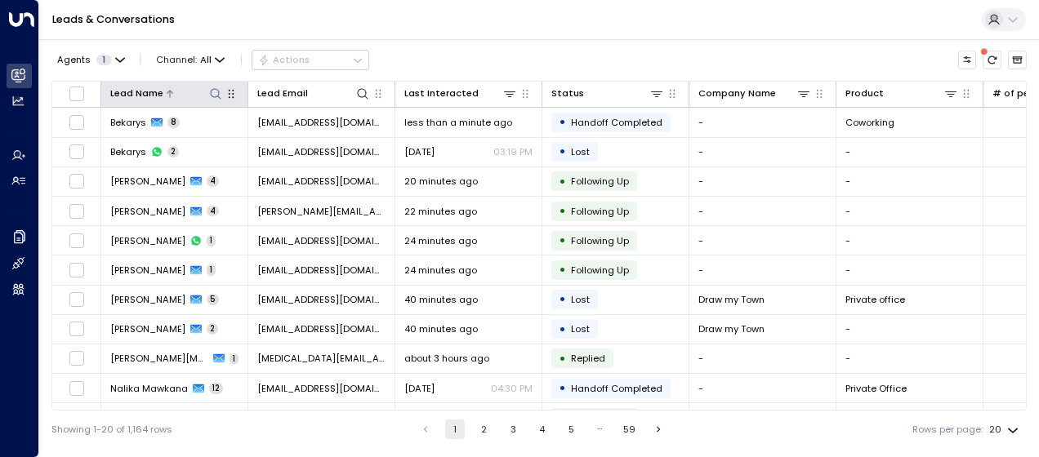
click at [214, 100] on icon at bounding box center [215, 93] width 13 height 13
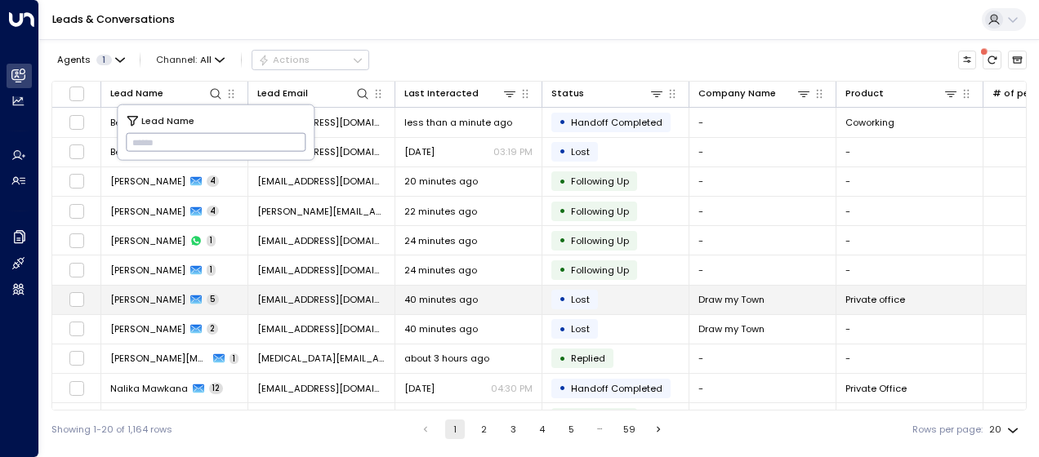
type input "**********"
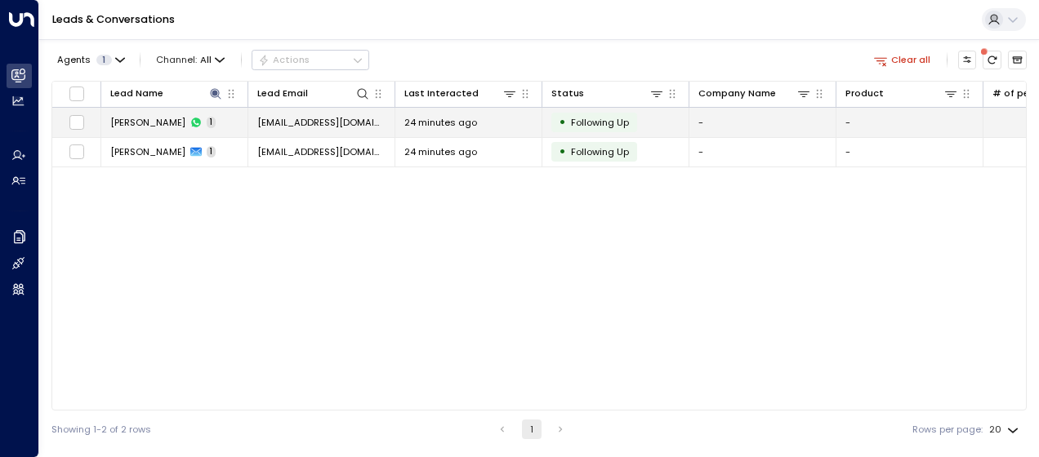
click at [361, 121] on span "[EMAIL_ADDRESS][DOMAIN_NAME]" at bounding box center [321, 122] width 128 height 13
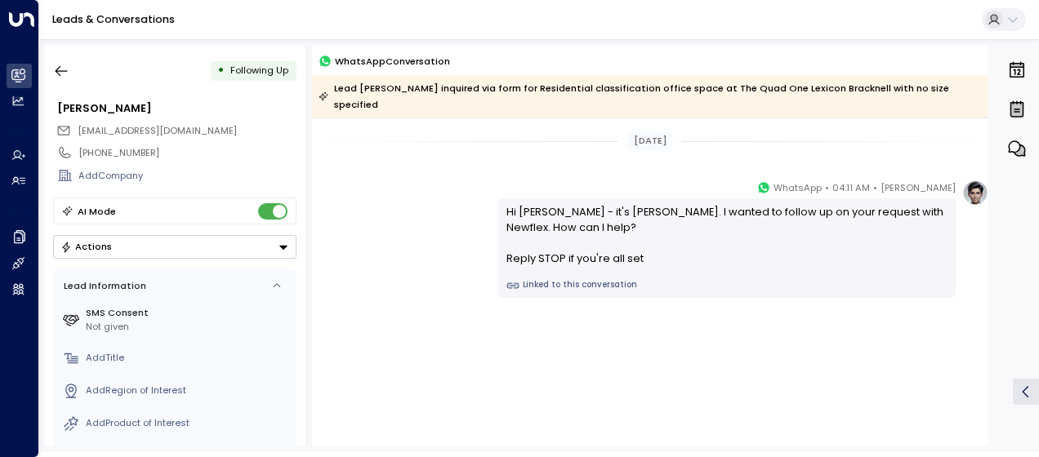
click at [287, 244] on icon "Button group with a nested menu" at bounding box center [283, 247] width 11 height 11
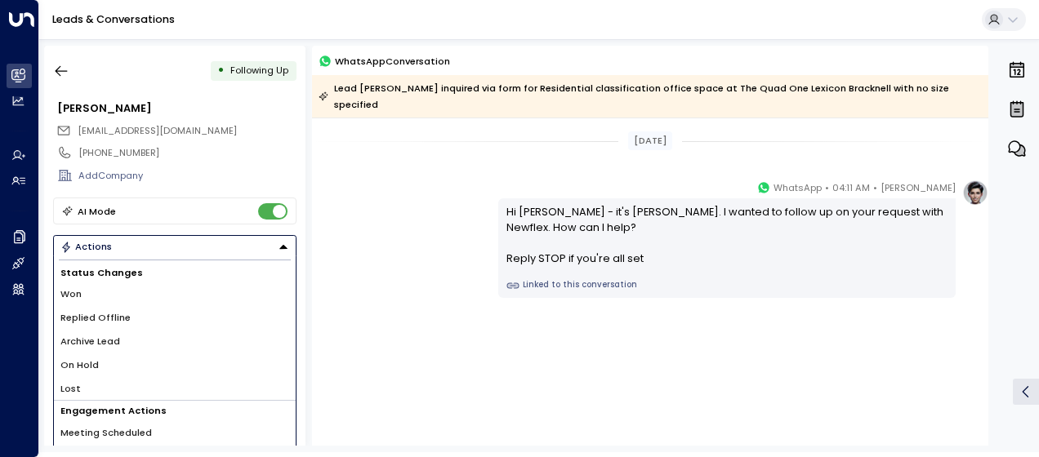
click at [74, 292] on span "Won" at bounding box center [70, 294] width 21 height 14
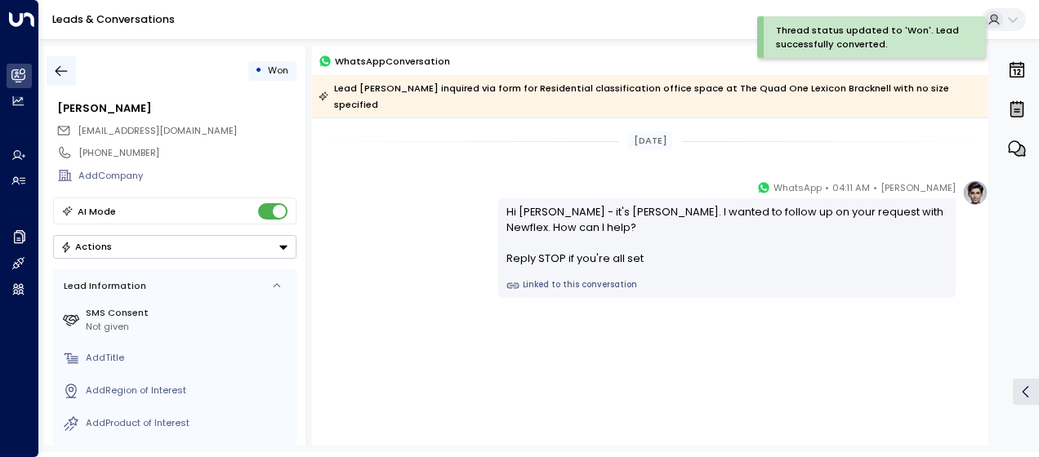
click at [67, 69] on icon "button" at bounding box center [61, 71] width 16 height 16
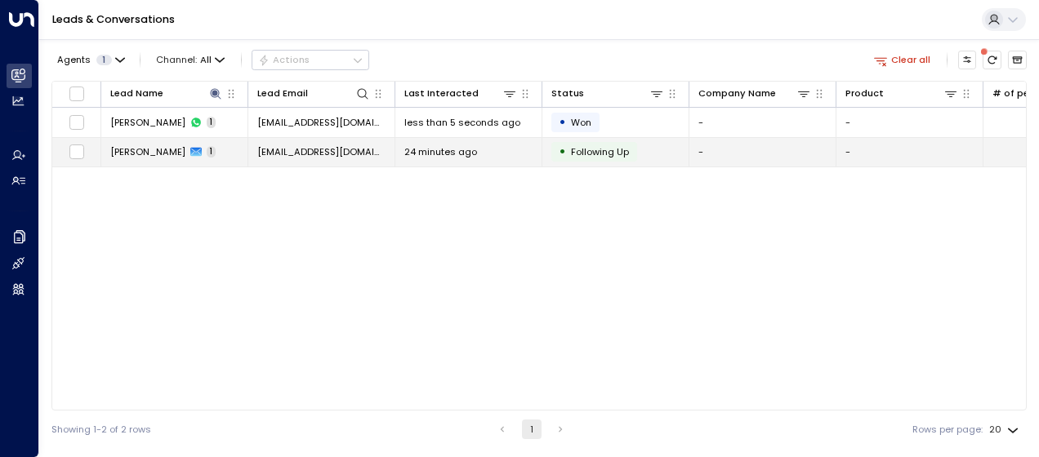
click at [168, 144] on td "[PERSON_NAME] 1" at bounding box center [174, 152] width 147 height 29
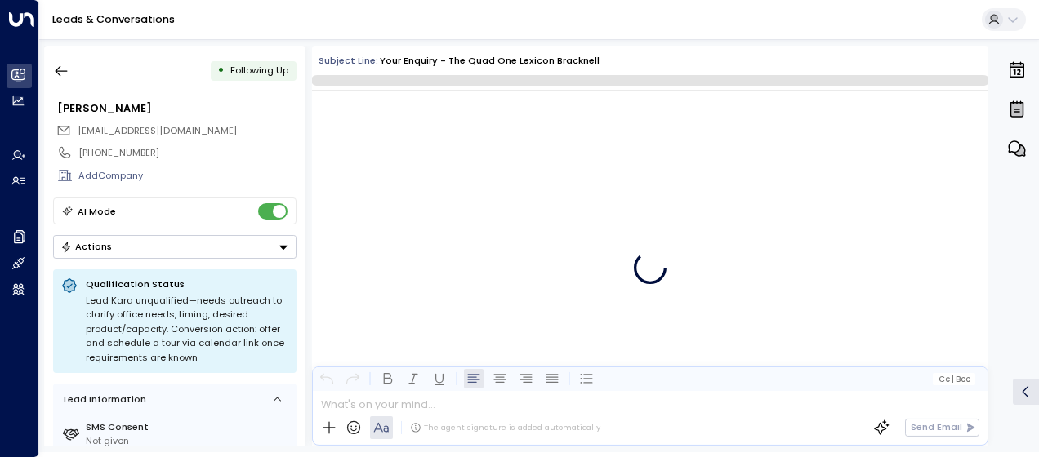
scroll to position [752, 0]
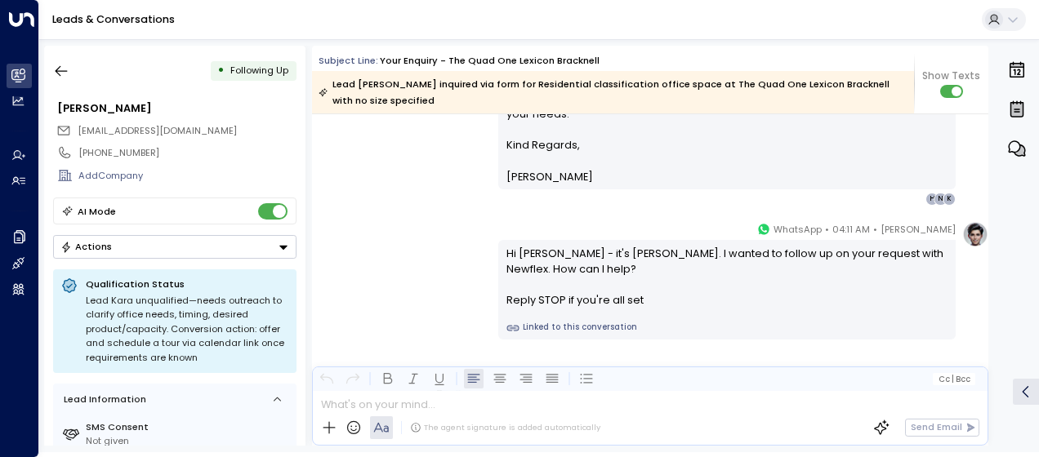
click at [278, 245] on icon "Button group with a nested menu" at bounding box center [283, 247] width 11 height 11
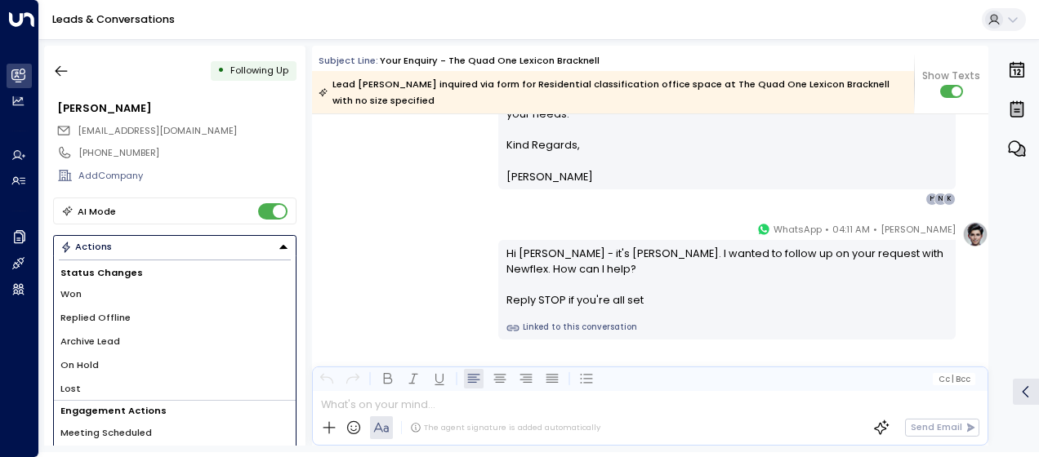
click at [80, 292] on span "Won" at bounding box center [70, 294] width 21 height 14
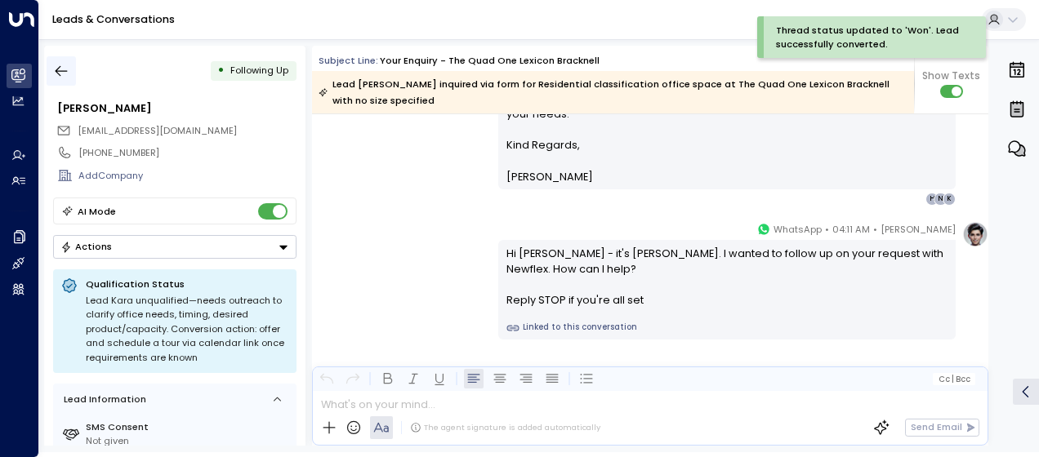
click at [66, 67] on icon "button" at bounding box center [61, 71] width 16 height 16
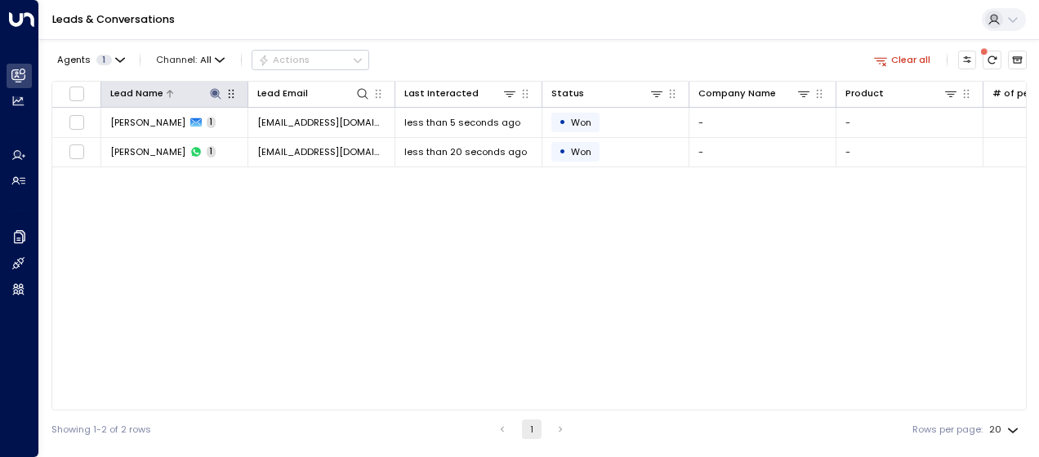
click at [212, 91] on icon at bounding box center [215, 93] width 11 height 11
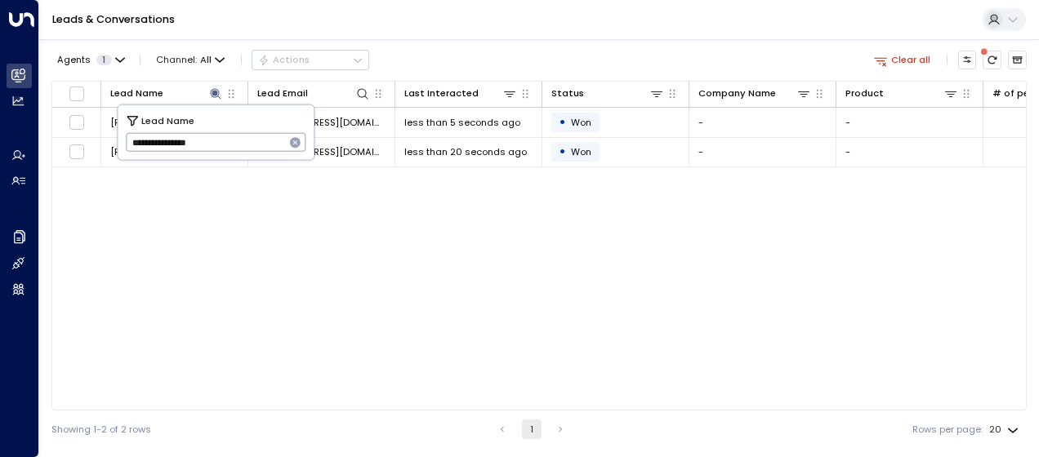
drag, startPoint x: 129, startPoint y: 139, endPoint x: 243, endPoint y: 136, distance: 114.4
click at [243, 136] on input "**********" at bounding box center [205, 142] width 159 height 27
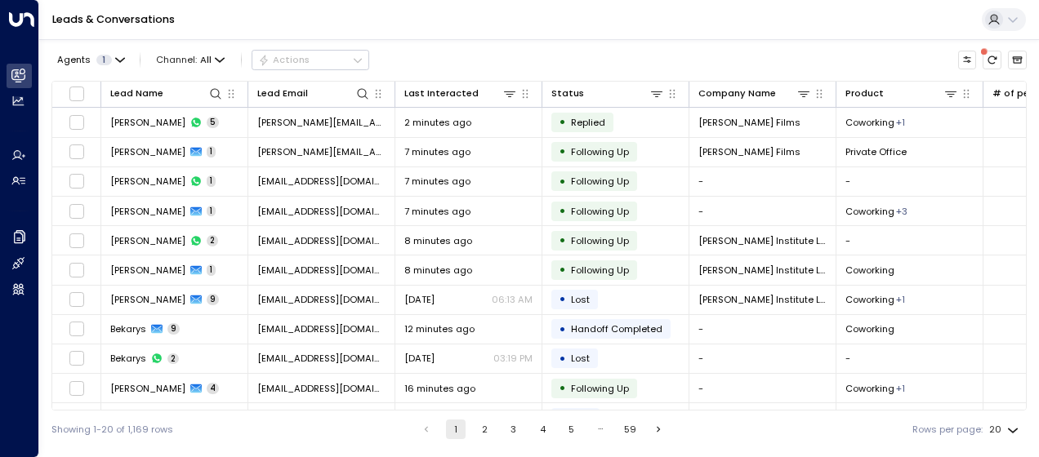
click at [335, 422] on div "Showing 1-20 of 1,169 rows 1 2 3 4 5 … 59 Rows per page: 20 **" at bounding box center [538, 430] width 975 height 38
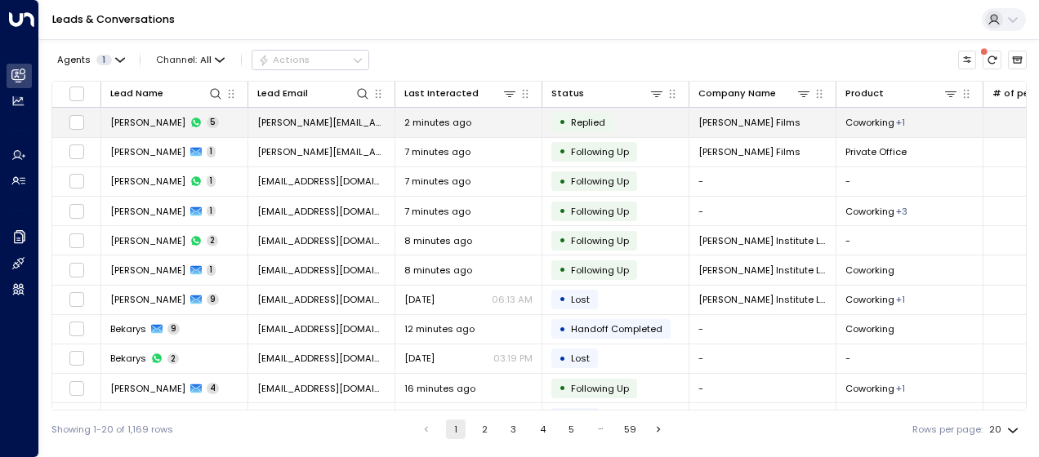
click at [300, 118] on span "[PERSON_NAME][EMAIL_ADDRESS][DOMAIN_NAME]" at bounding box center [321, 122] width 128 height 13
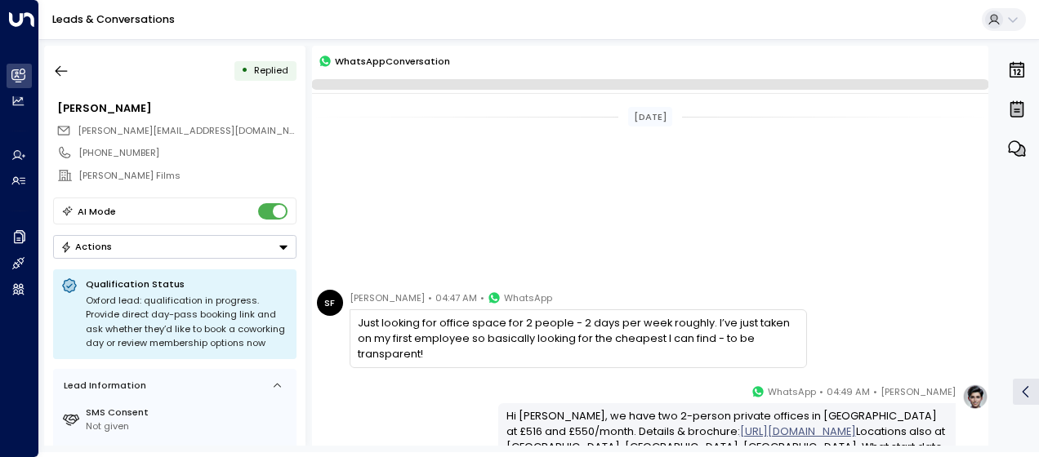
scroll to position [317, 0]
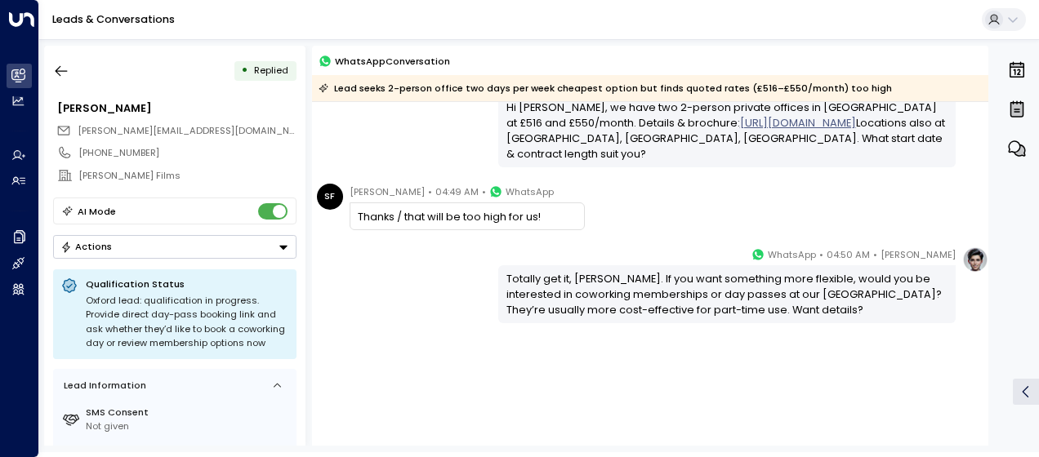
click at [421, 289] on div "[PERSON_NAME] • 04:50 AM • WhatsApp Totally get it, [PERSON_NAME]. If you want …" at bounding box center [650, 285] width 676 height 77
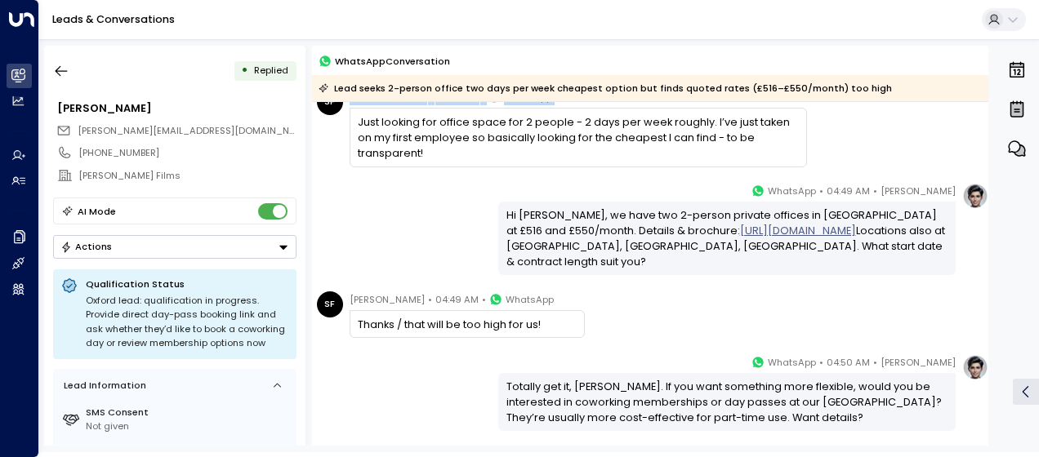
scroll to position [325, 0]
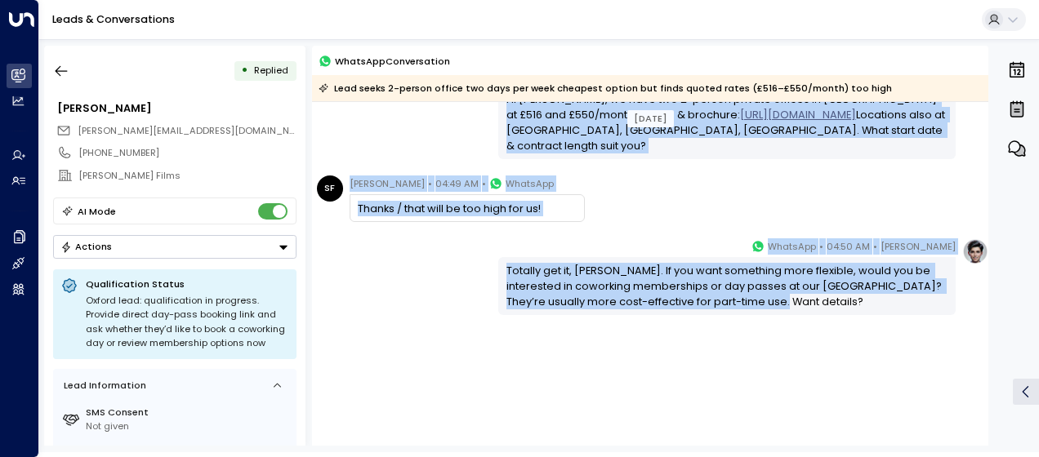
drag, startPoint x: 359, startPoint y: 296, endPoint x: 913, endPoint y: 331, distance: 554.7
click at [913, 331] on div "[DATE] [DATE] SF [PERSON_NAME] • 04:47 AM • WhatsApp Just looking for office sp…" at bounding box center [650, 111] width 676 height 669
copy div "Just looking for office space for 2 people - 2 days per week roughly. I’ve just…"
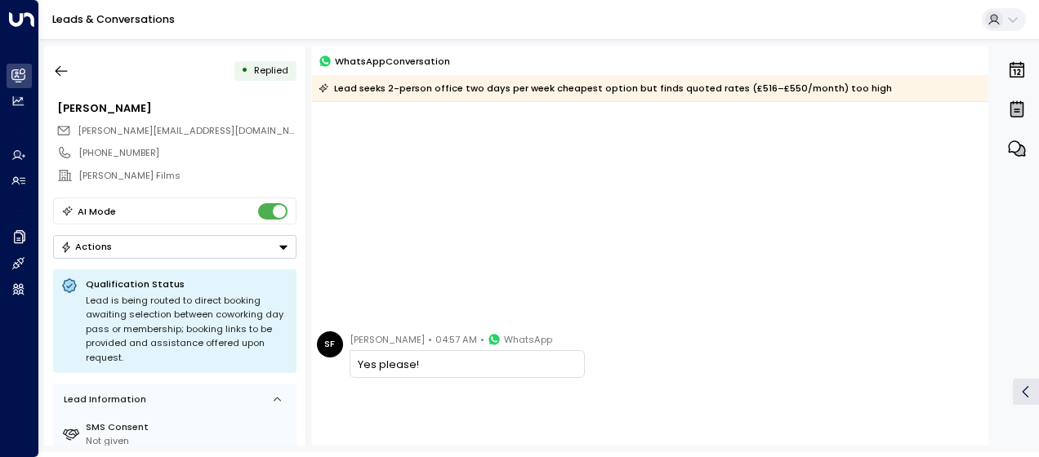
scroll to position [496, 0]
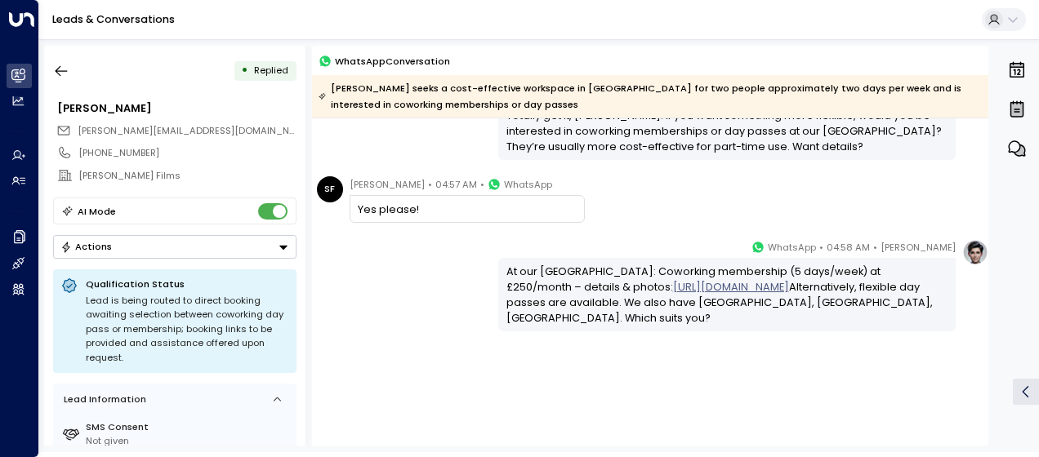
click at [431, 271] on div "[PERSON_NAME] • 04:58 AM • WhatsApp At our Oxford centre: Coworking membership …" at bounding box center [650, 285] width 676 height 92
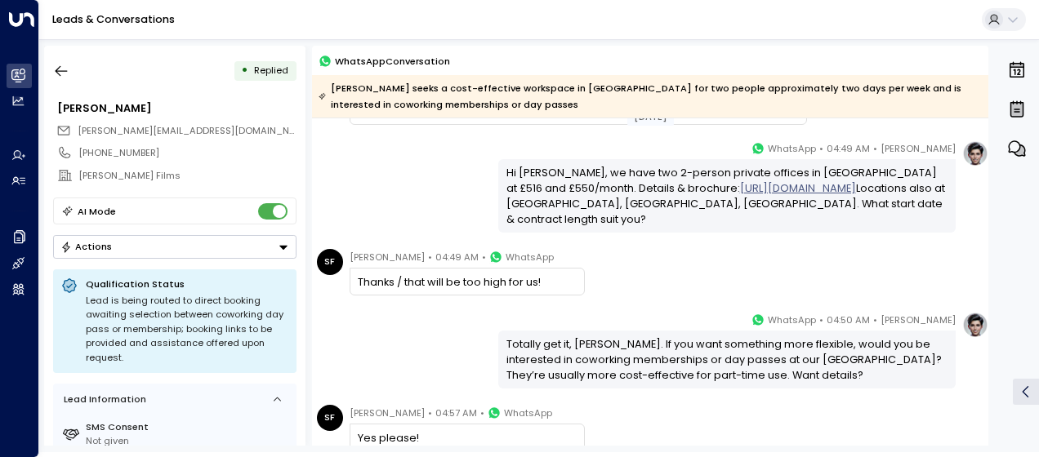
scroll to position [235, 0]
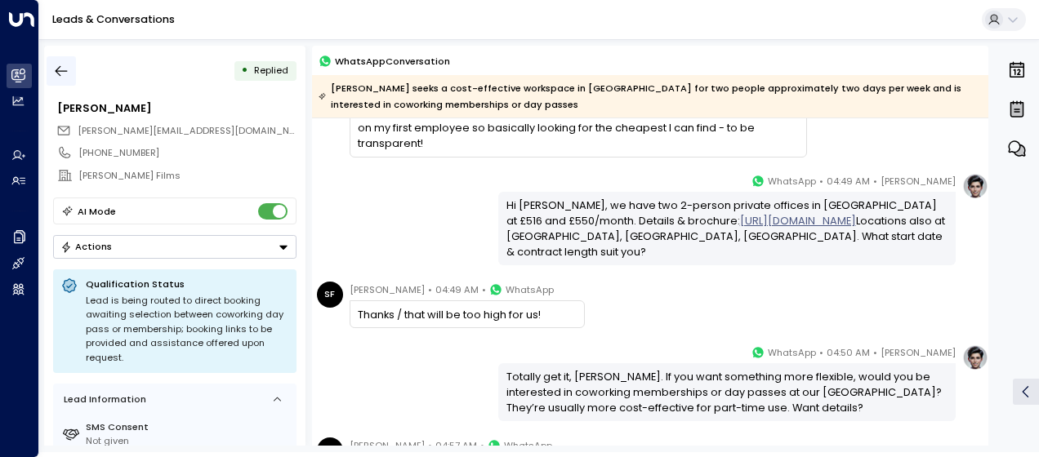
click at [62, 72] on icon "button" at bounding box center [61, 71] width 16 height 16
